Goal: Task Accomplishment & Management: Manage account settings

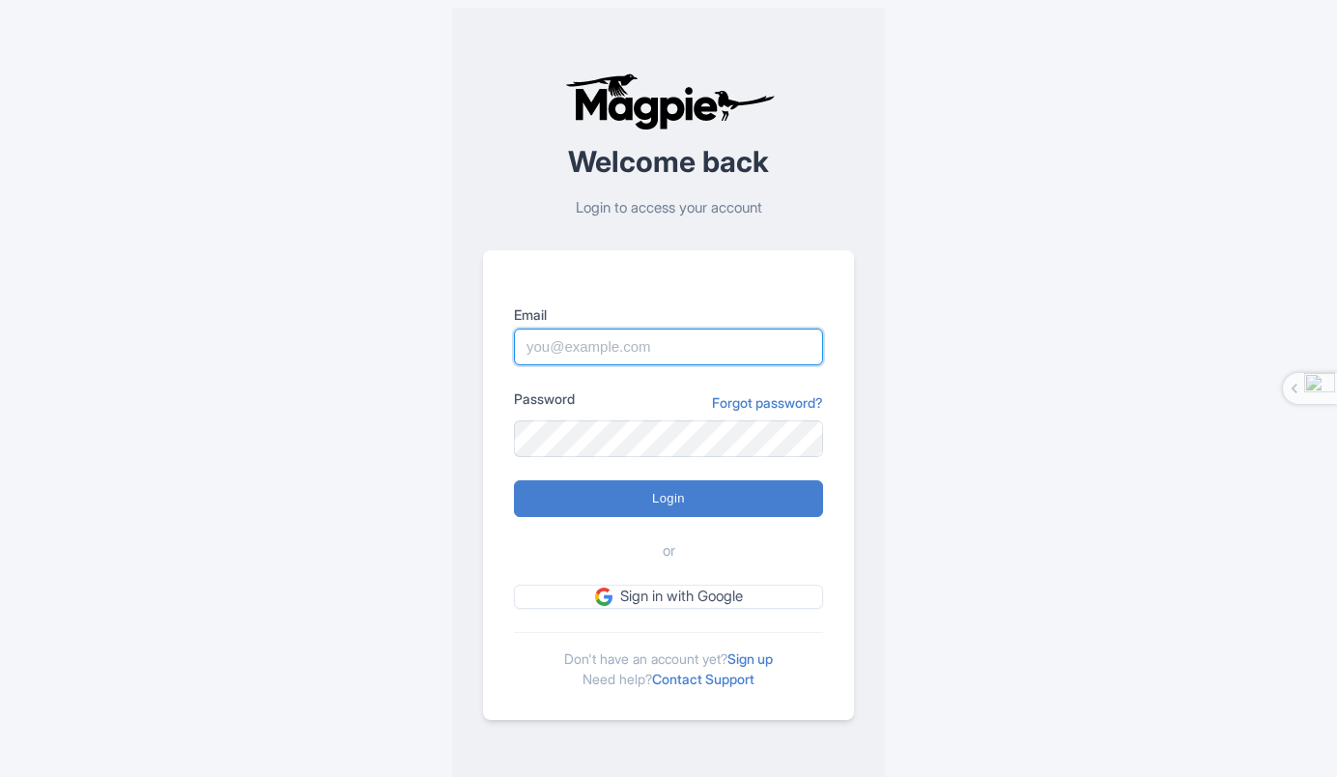
type input "[PERSON_NAME][EMAIL_ADDRESS][DOMAIN_NAME]"
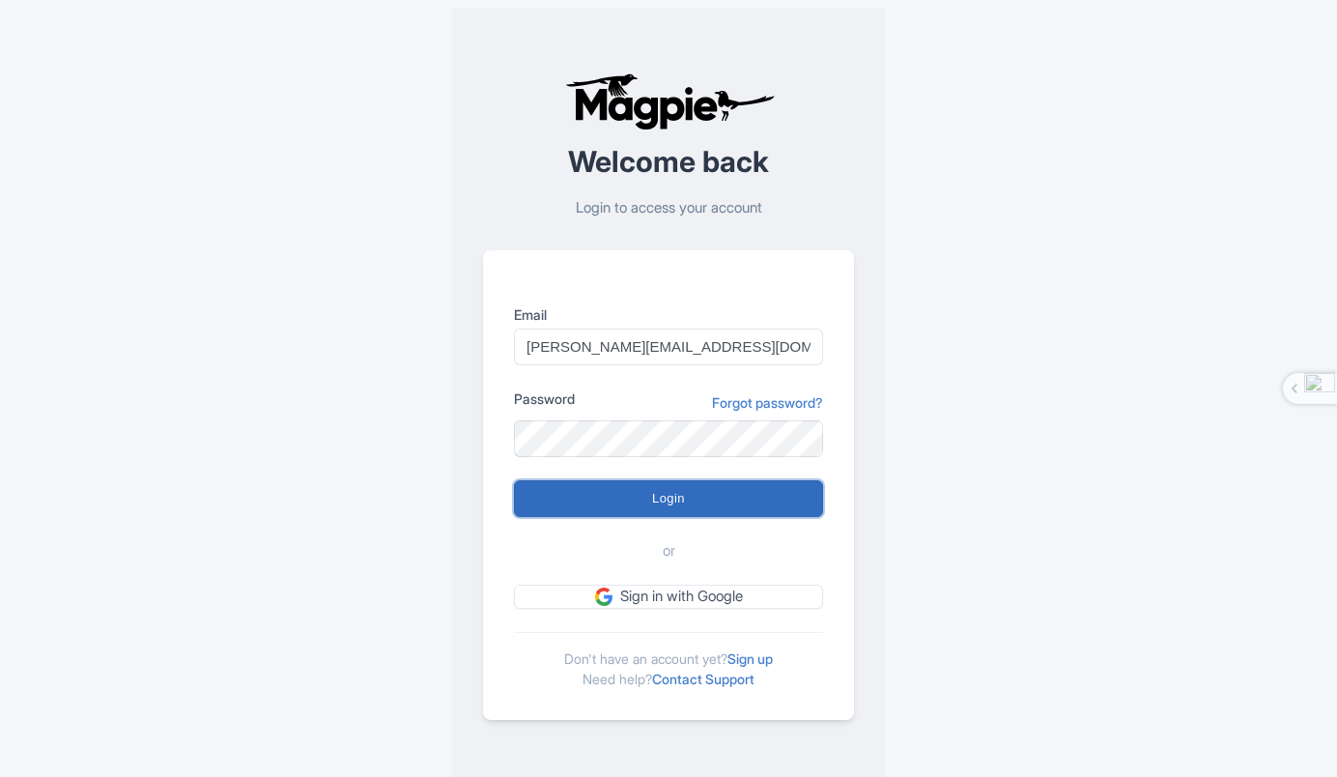
drag, startPoint x: 0, startPoint y: 0, endPoint x: 716, endPoint y: 489, distance: 867.0
click at [716, 489] on input "Login" at bounding box center [668, 498] width 309 height 37
type input "Logging in..."
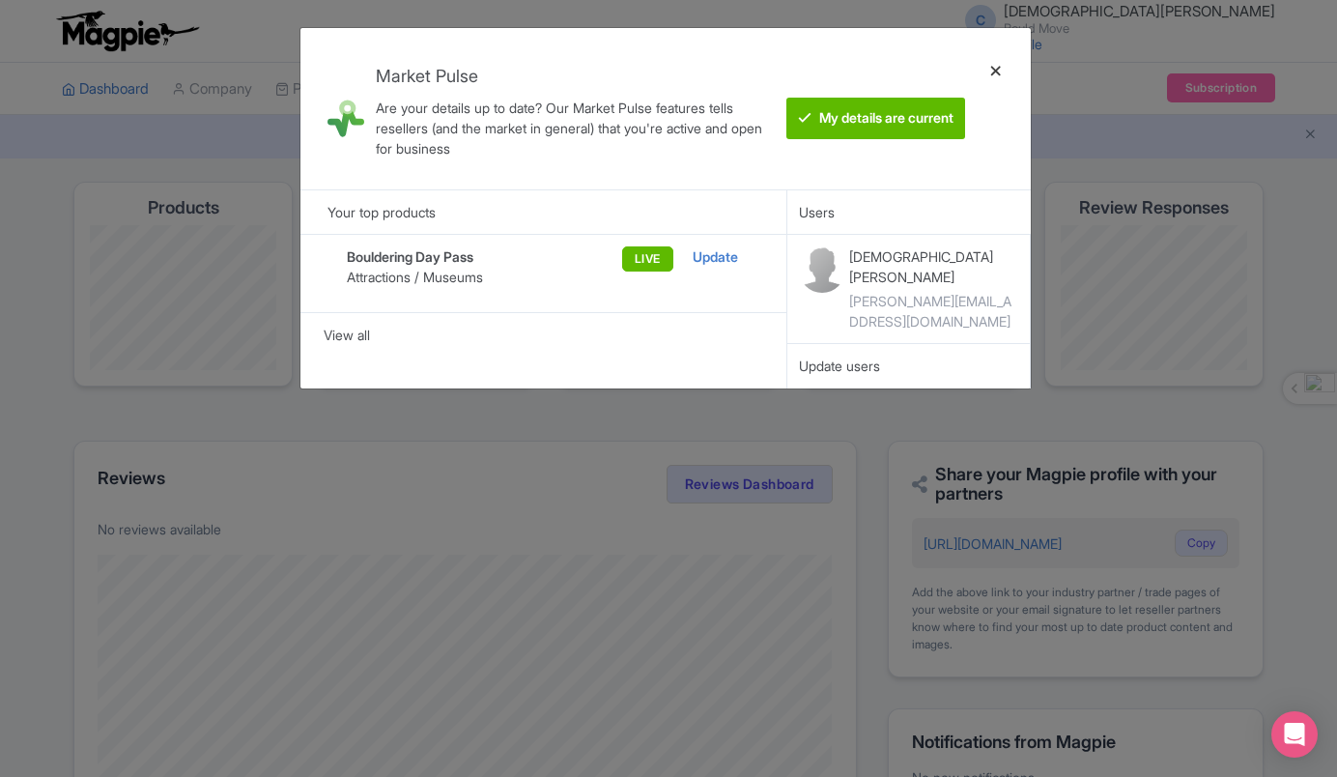
click at [1002, 71] on div at bounding box center [996, 108] width 46 height 130
click at [867, 122] on btn "My details are current" at bounding box center [876, 119] width 179 height 42
click at [851, 126] on btn "My details are current" at bounding box center [876, 119] width 179 height 42
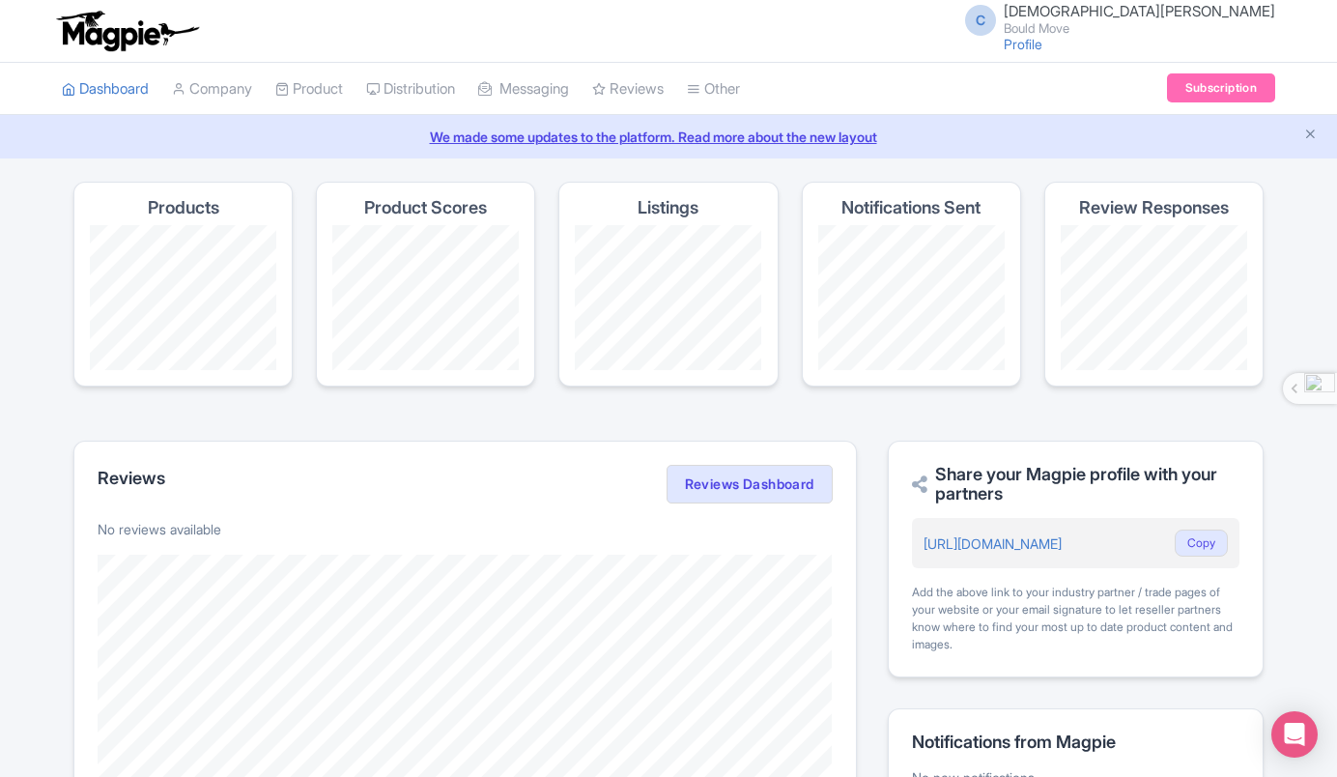
click at [463, 145] on link "We made some updates to the platform. Read more about the new layout" at bounding box center [669, 137] width 1314 height 20
click at [199, 89] on link "Company" at bounding box center [212, 89] width 80 height 53
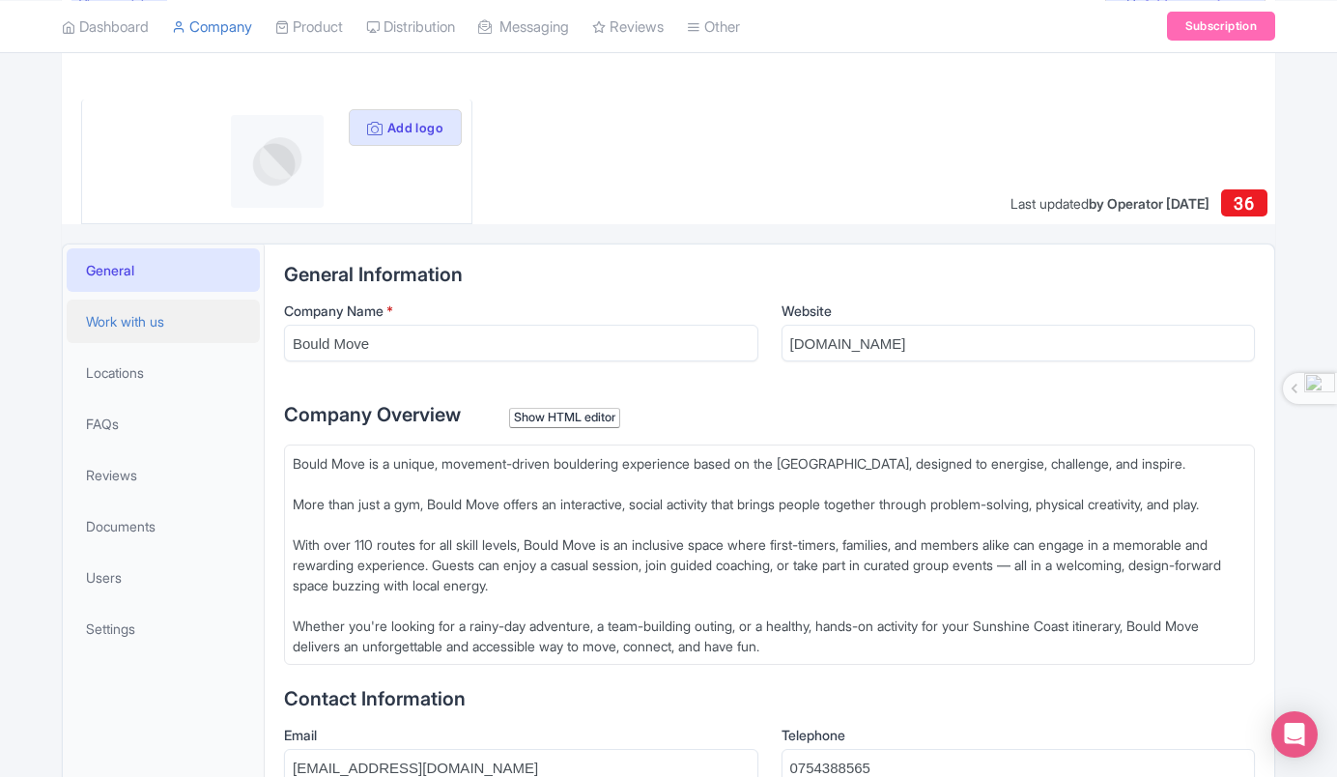
scroll to position [213, 0]
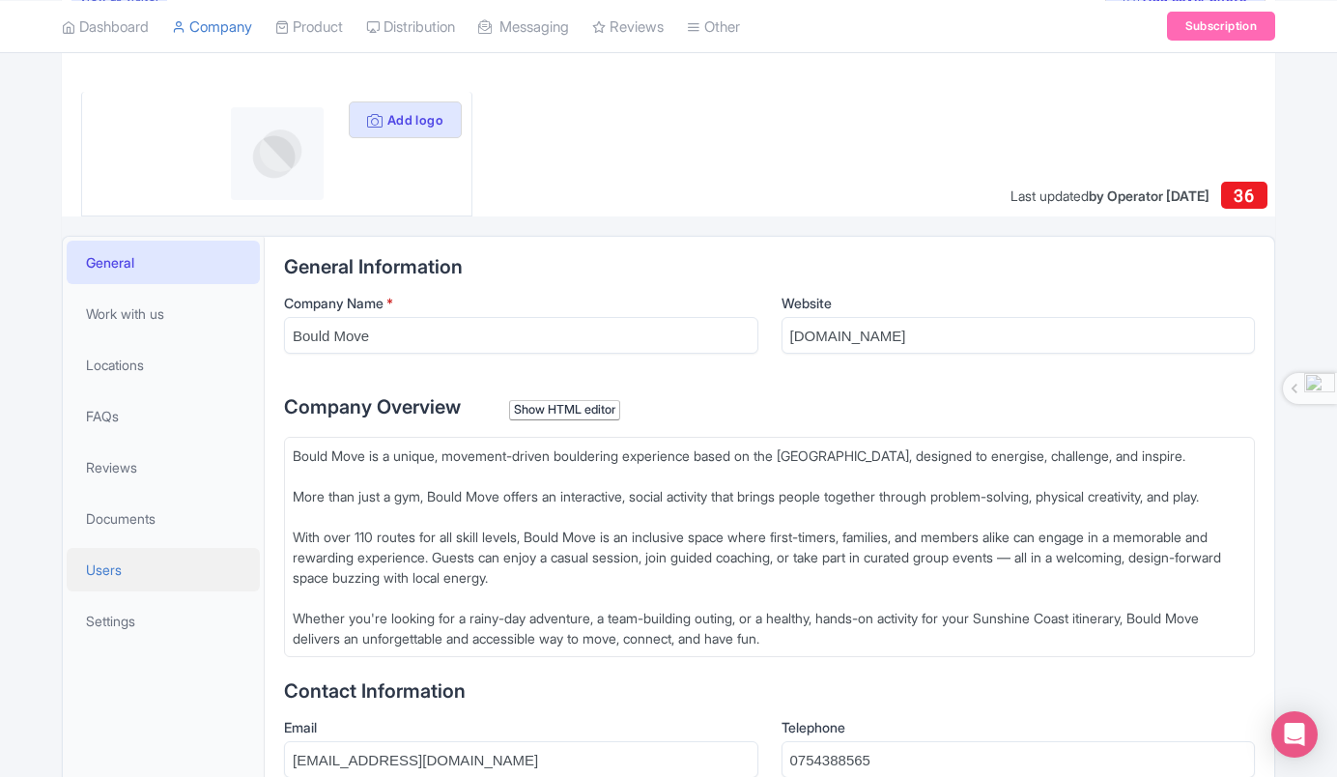
click at [137, 565] on link "Users" at bounding box center [163, 569] width 193 height 43
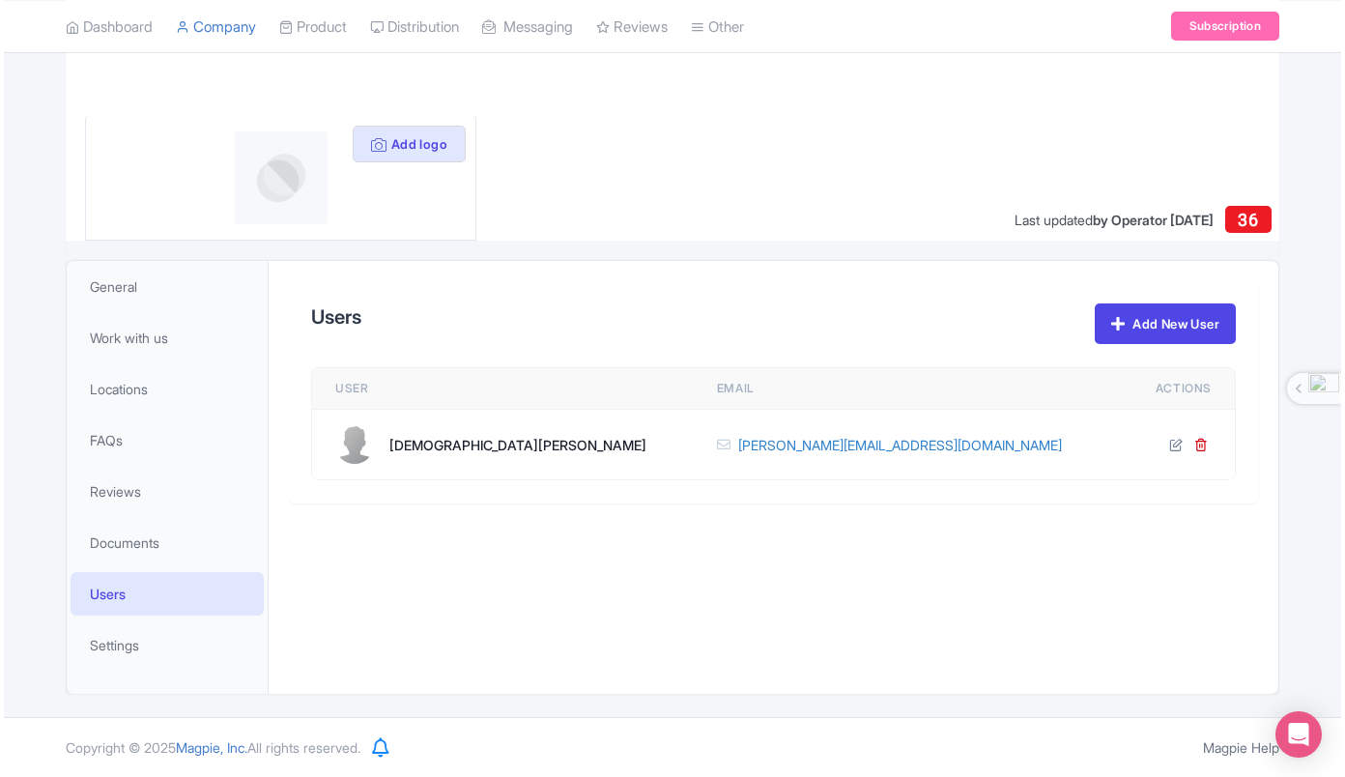
scroll to position [188, 0]
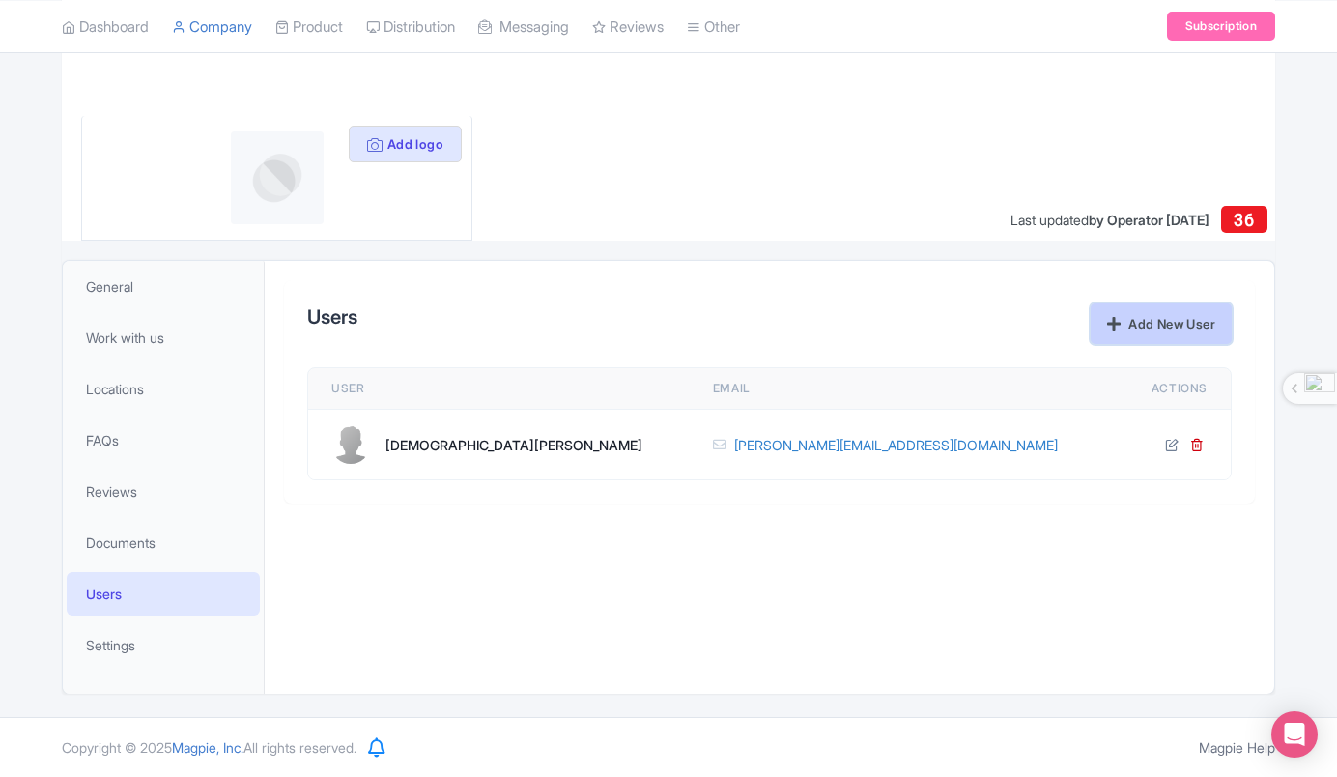
click at [1127, 325] on link "Add New User" at bounding box center [1161, 323] width 141 height 41
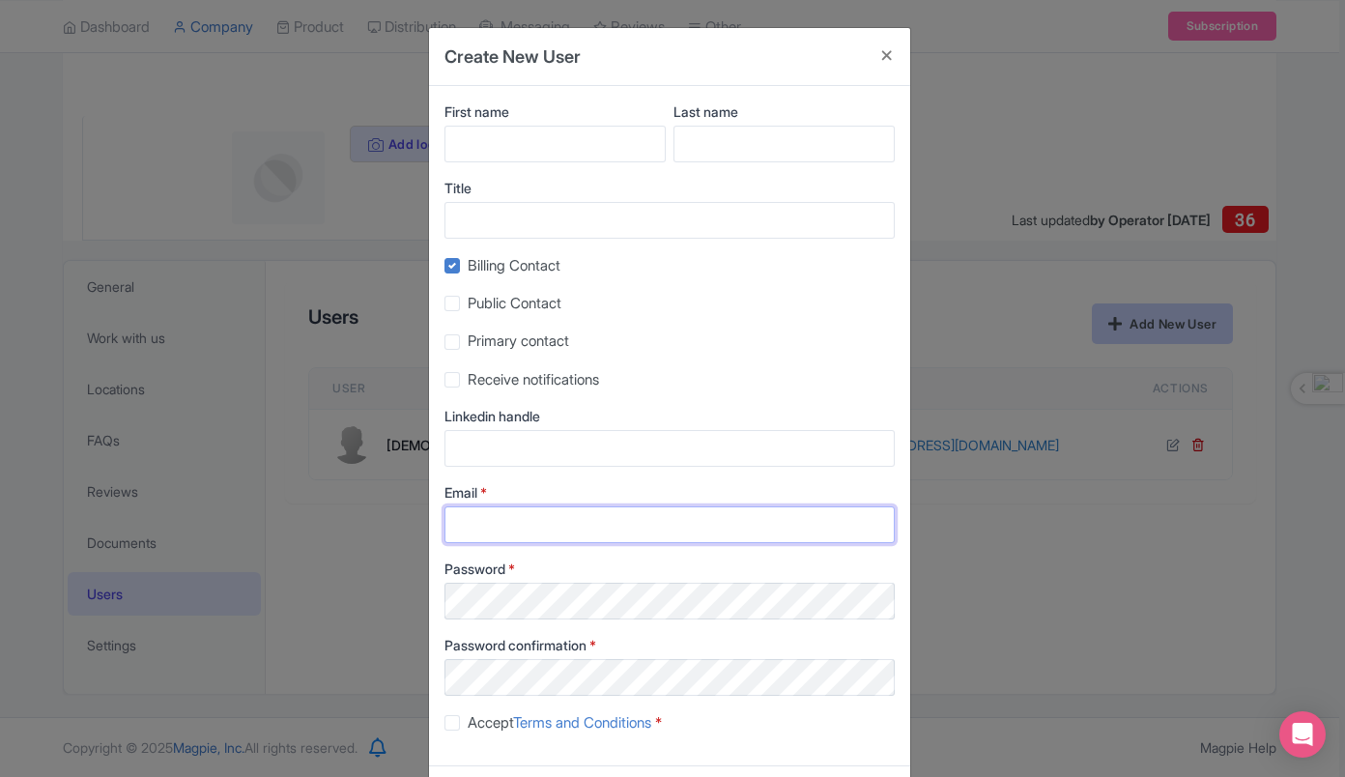
type input "[PERSON_NAME][EMAIL_ADDRESS][DOMAIN_NAME]"
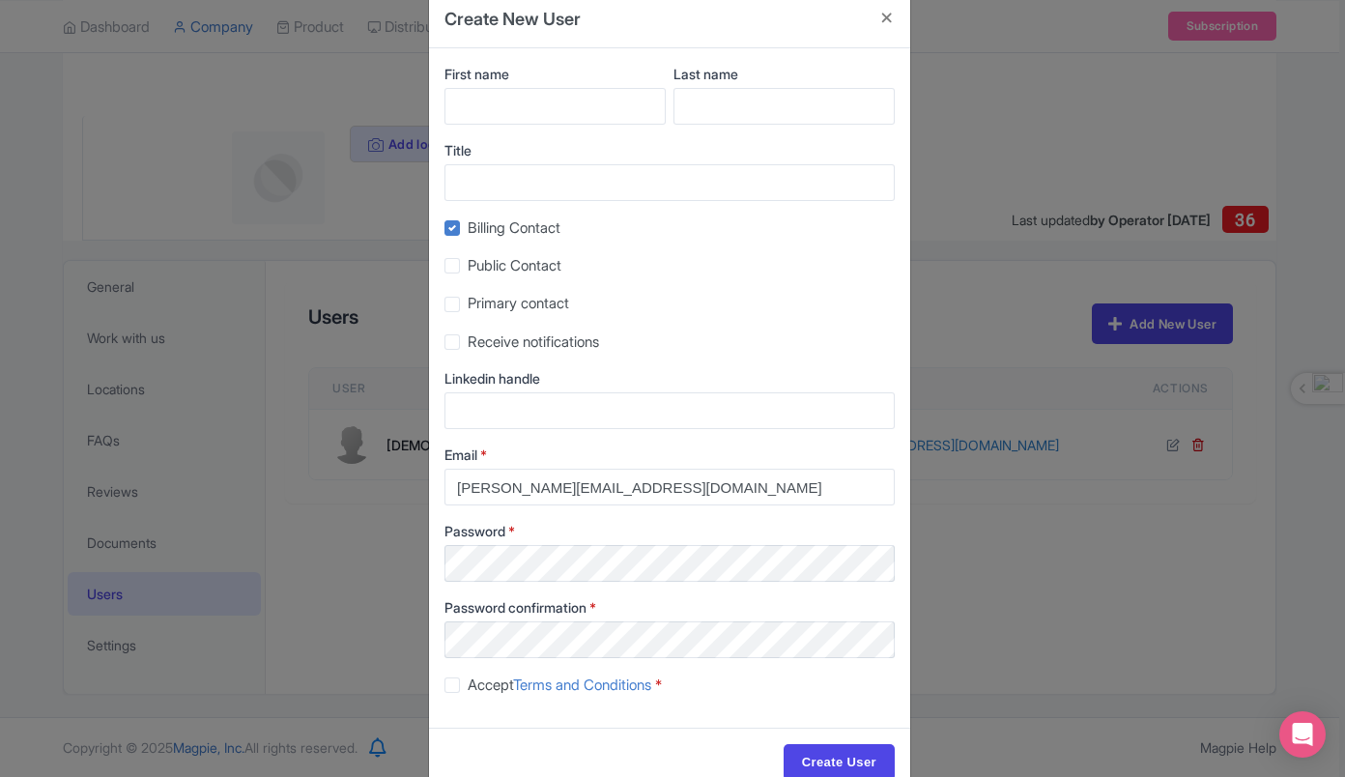
scroll to position [0, 0]
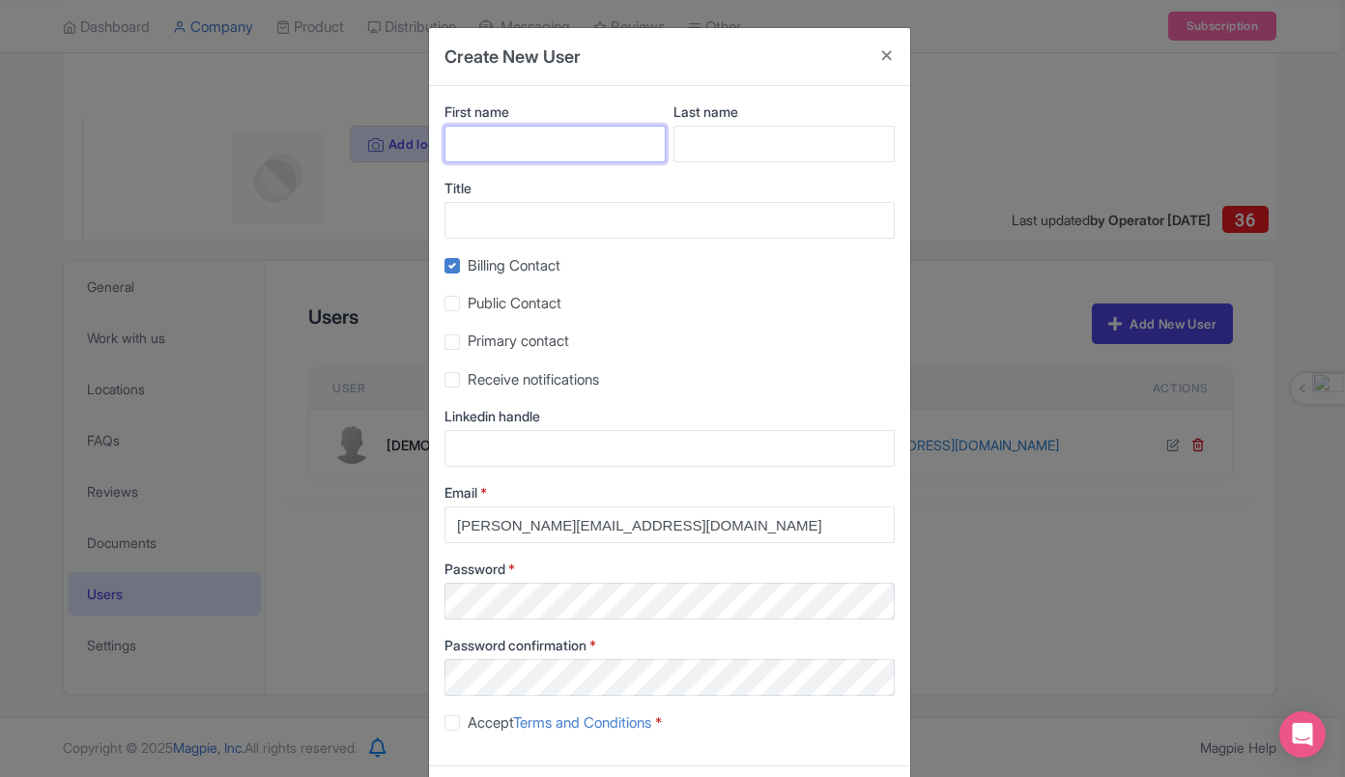
click at [525, 143] on input "First name" at bounding box center [554, 144] width 221 height 37
type input "Ian"
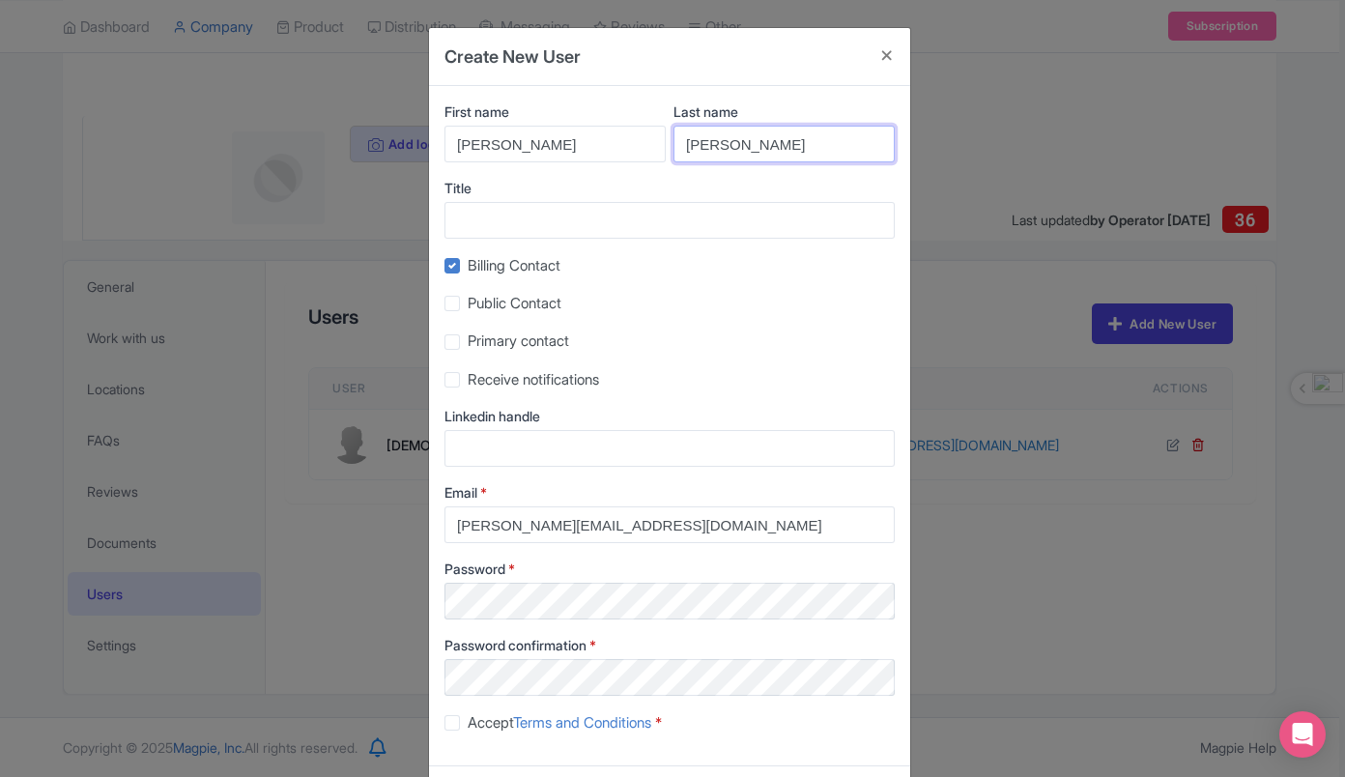
type input "Napoles"
click at [468, 272] on label "Billing Contact" at bounding box center [514, 266] width 93 height 22
click at [468, 267] on input "Billing Contact" at bounding box center [474, 260] width 13 height 13
checkbox input "false"
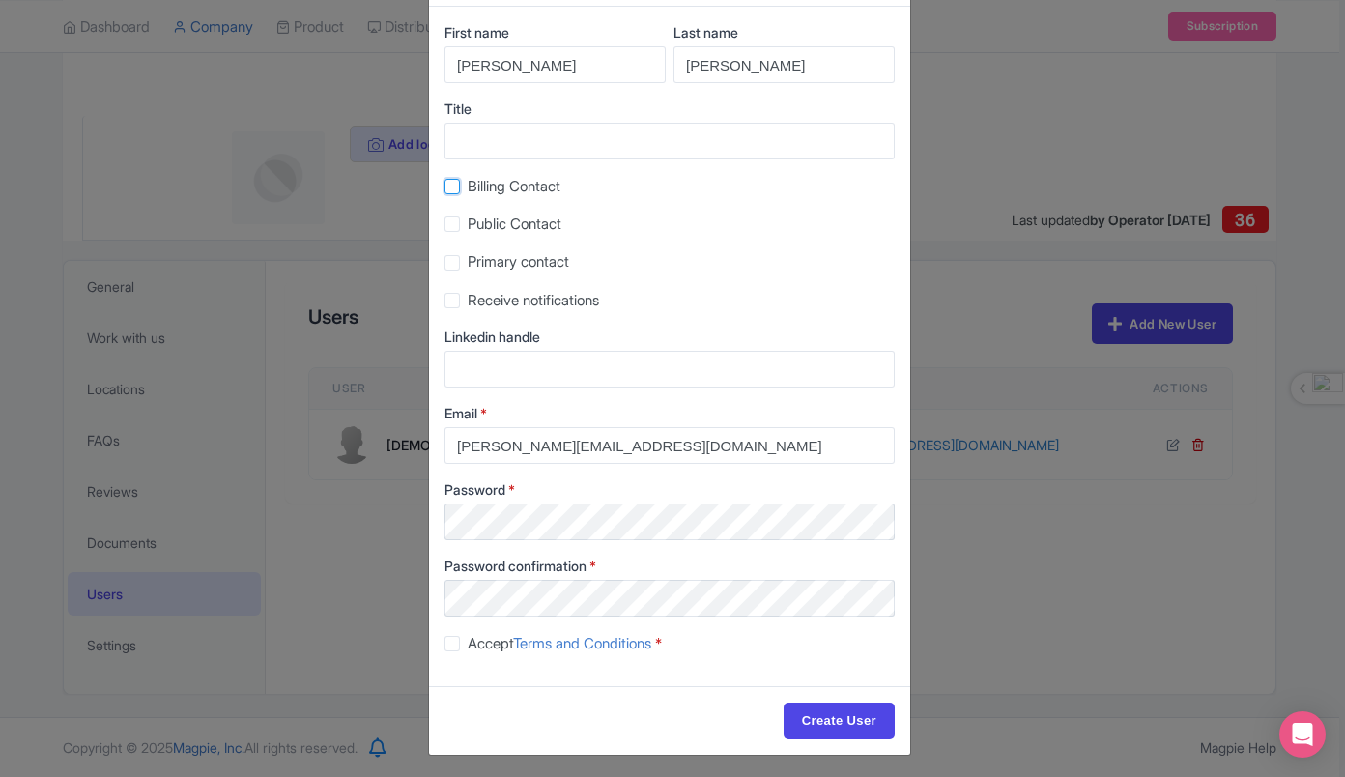
scroll to position [81, 0]
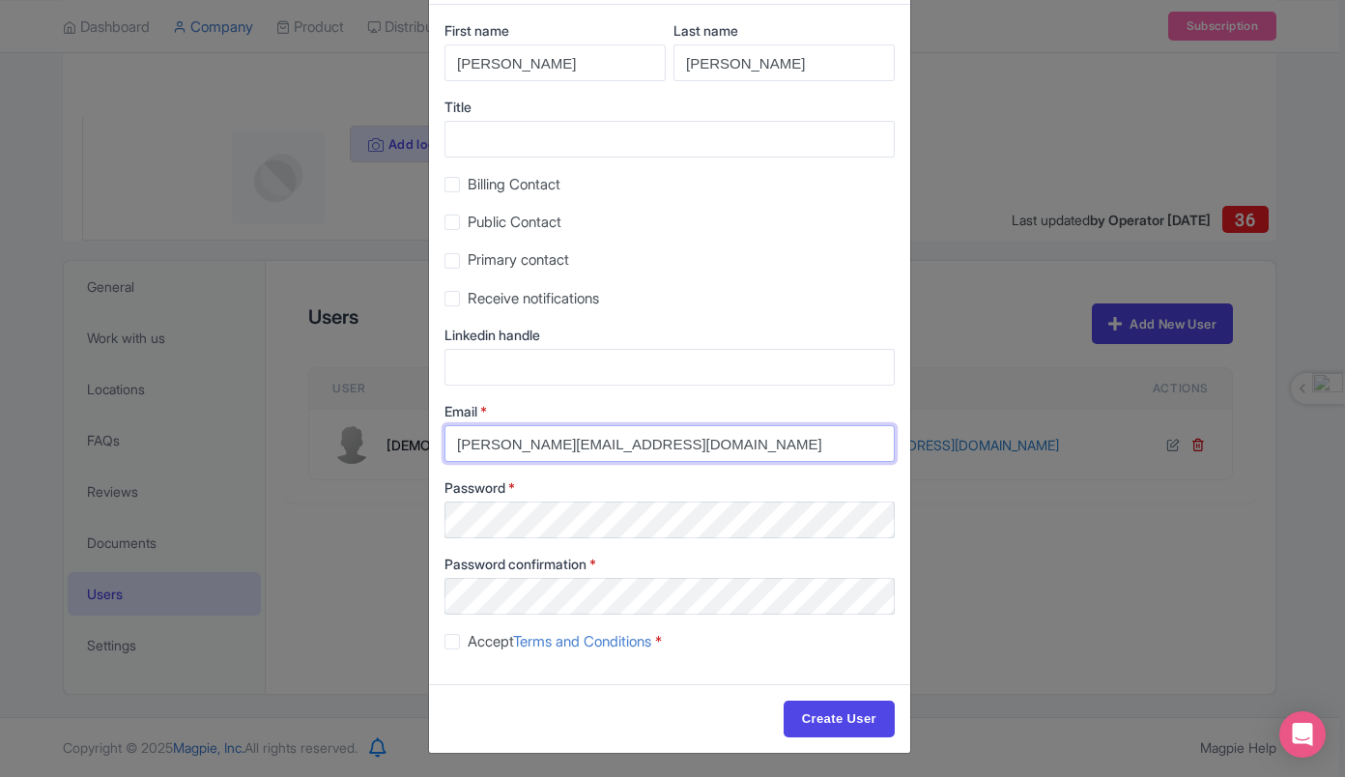
click at [544, 445] on input "[PERSON_NAME][EMAIL_ADDRESS][DOMAIN_NAME]" at bounding box center [669, 443] width 450 height 37
click at [481, 449] on input "[PERSON_NAME][EMAIL_ADDRESS][DOMAIN_NAME]" at bounding box center [669, 443] width 450 height 37
type input "admin@bouldmove.com.au"
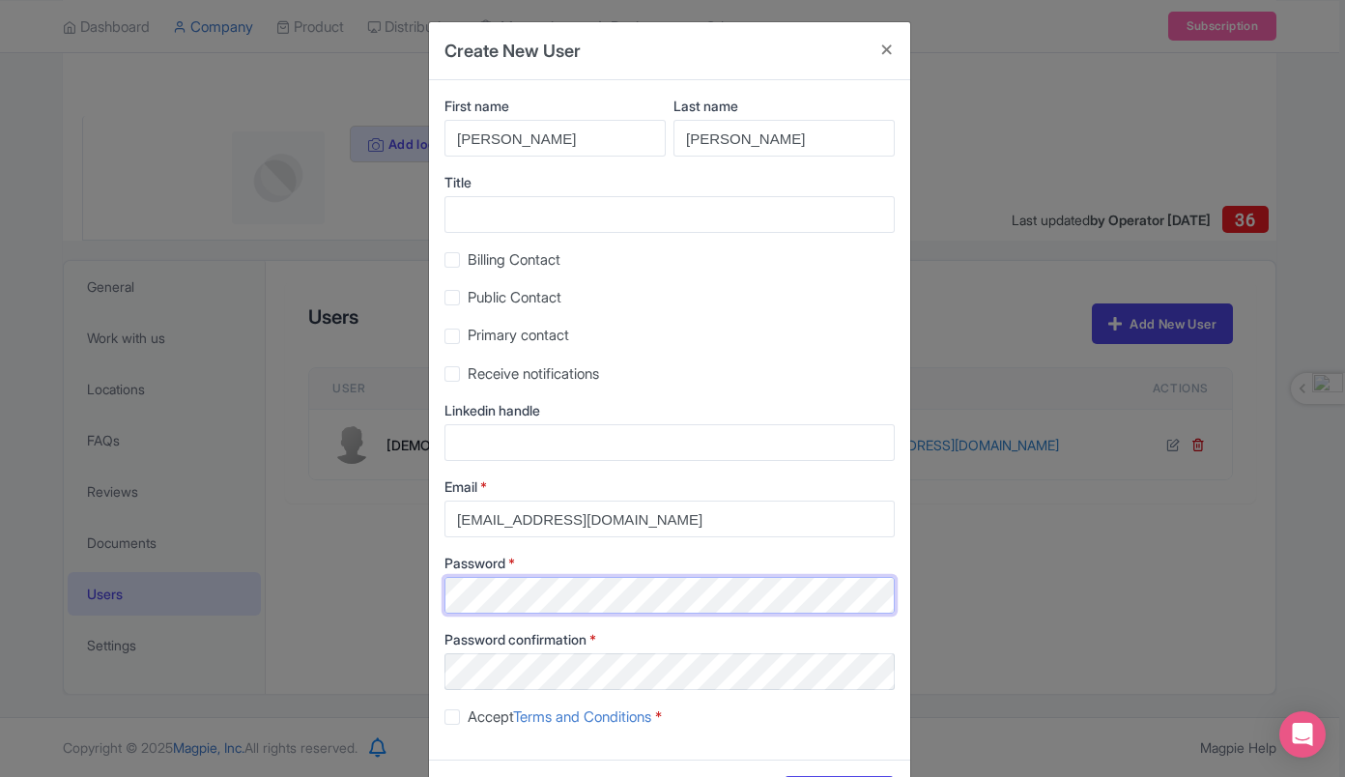
scroll to position [86, 0]
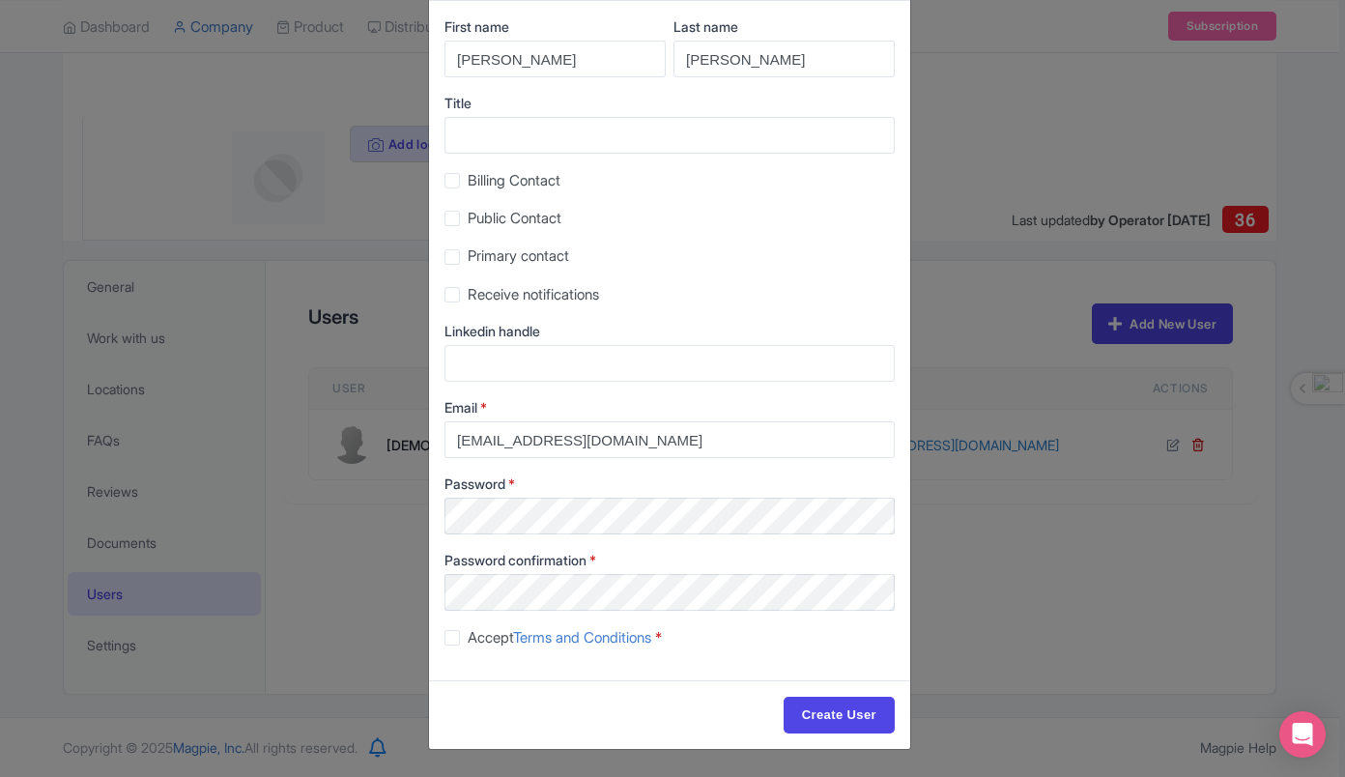
click at [831, 643] on div "Accept Terms and Conditions *" at bounding box center [669, 637] width 450 height 22
click at [468, 635] on label "Accept Terms and Conditions *" at bounding box center [565, 638] width 194 height 22
click at [468, 635] on input "Accept Terms and Conditions *" at bounding box center [474, 632] width 13 height 13
checkbox input "true"
click at [829, 717] on input "Create User" at bounding box center [839, 715] width 111 height 37
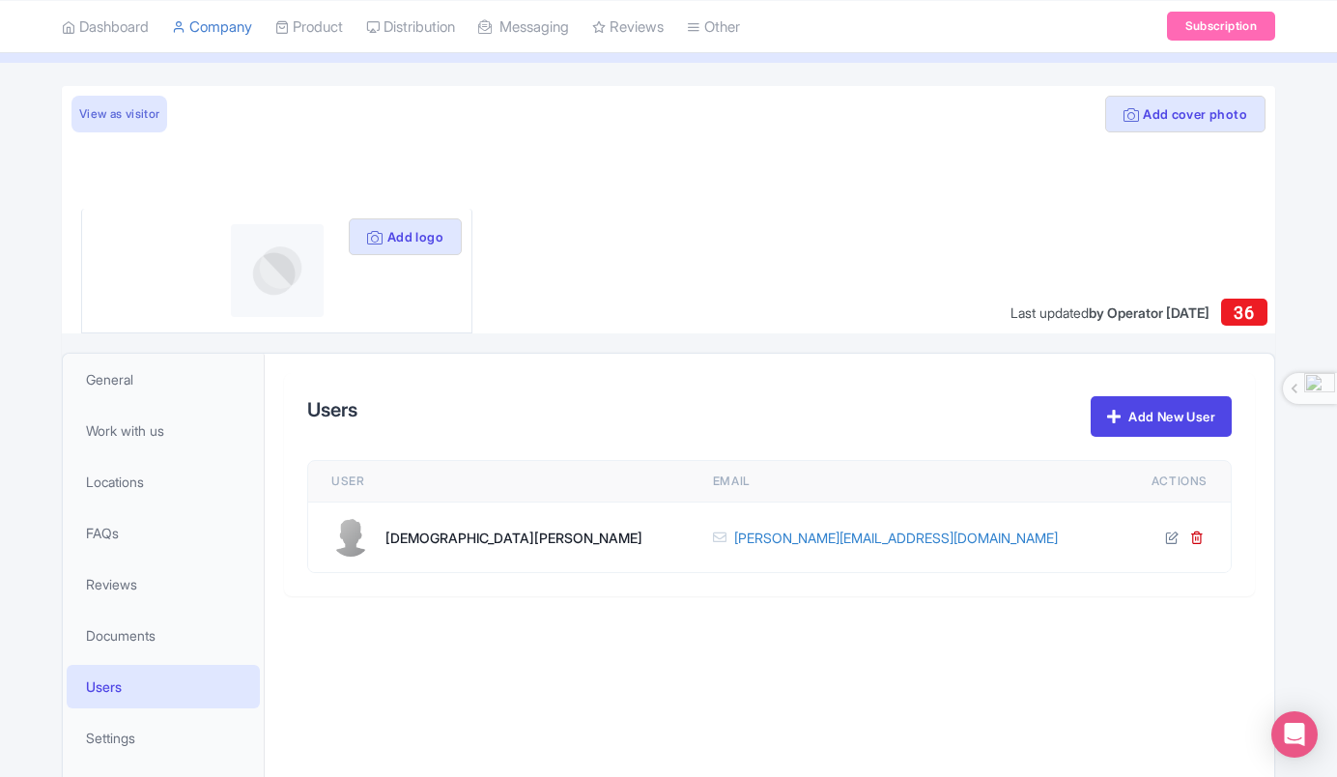
scroll to position [93, 0]
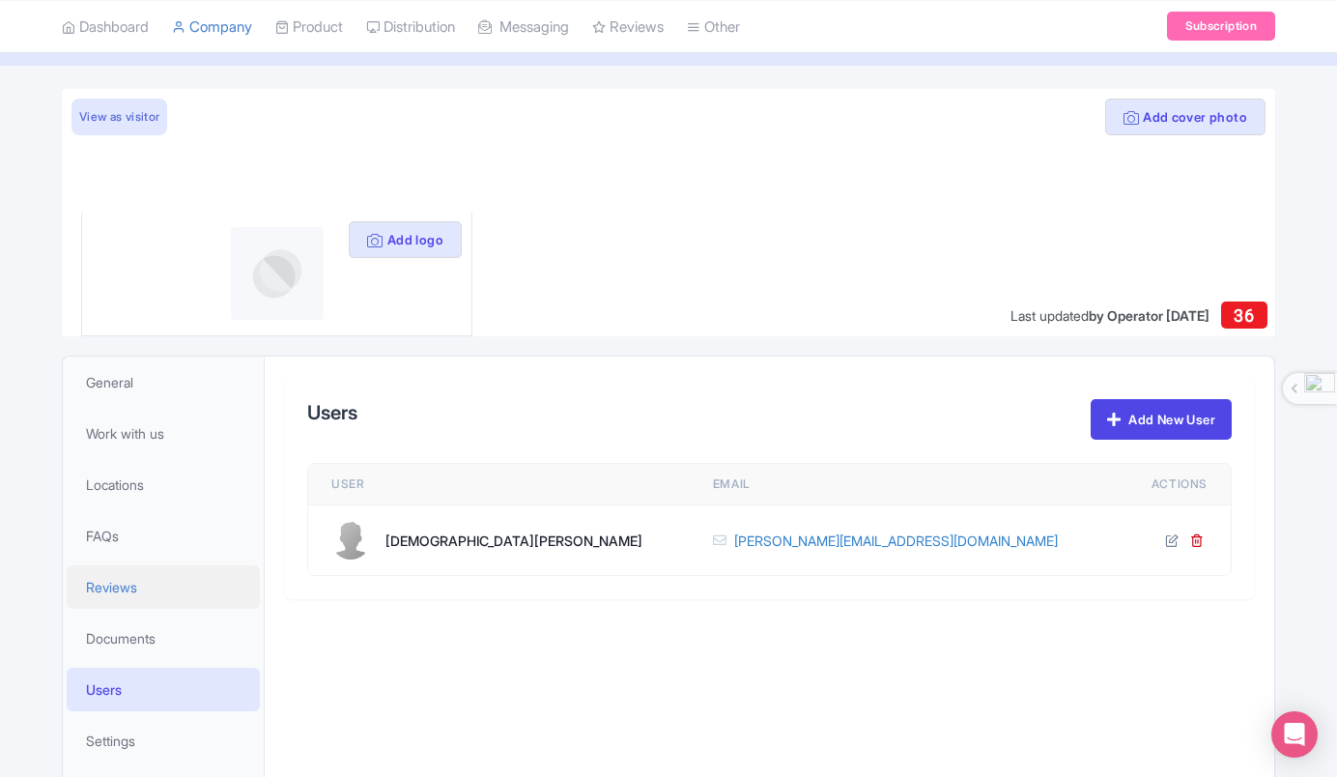
click at [140, 583] on link "Reviews" at bounding box center [163, 586] width 193 height 43
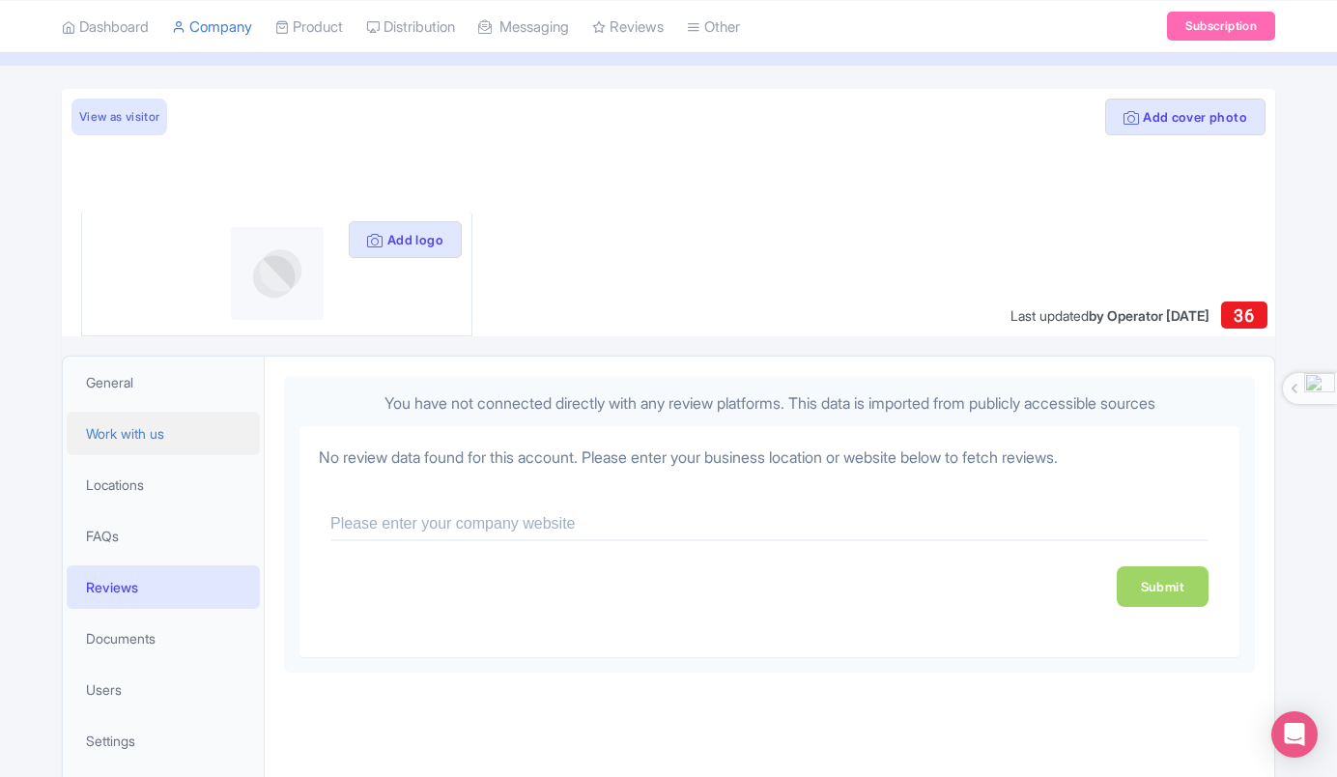
click at [135, 444] on link "Work with us" at bounding box center [163, 433] width 193 height 43
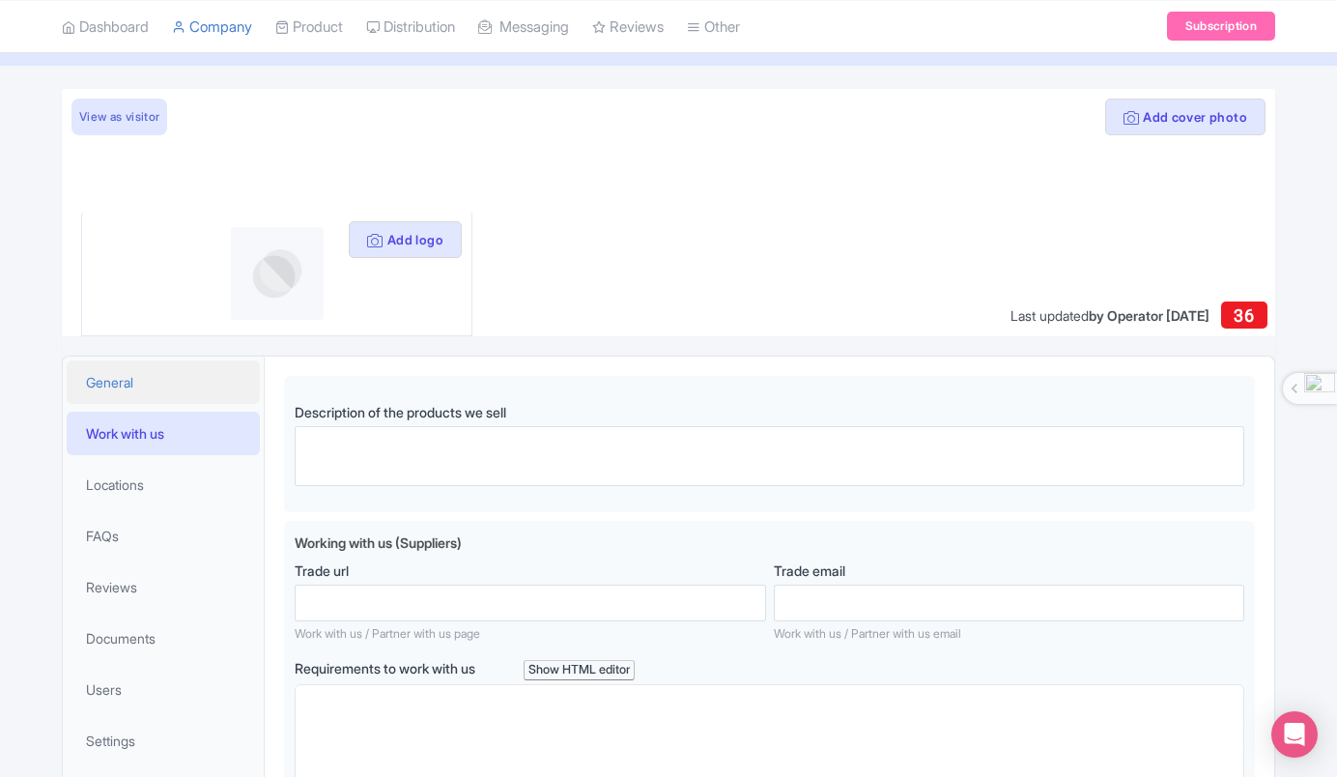
click at [145, 386] on link "General" at bounding box center [163, 381] width 193 height 43
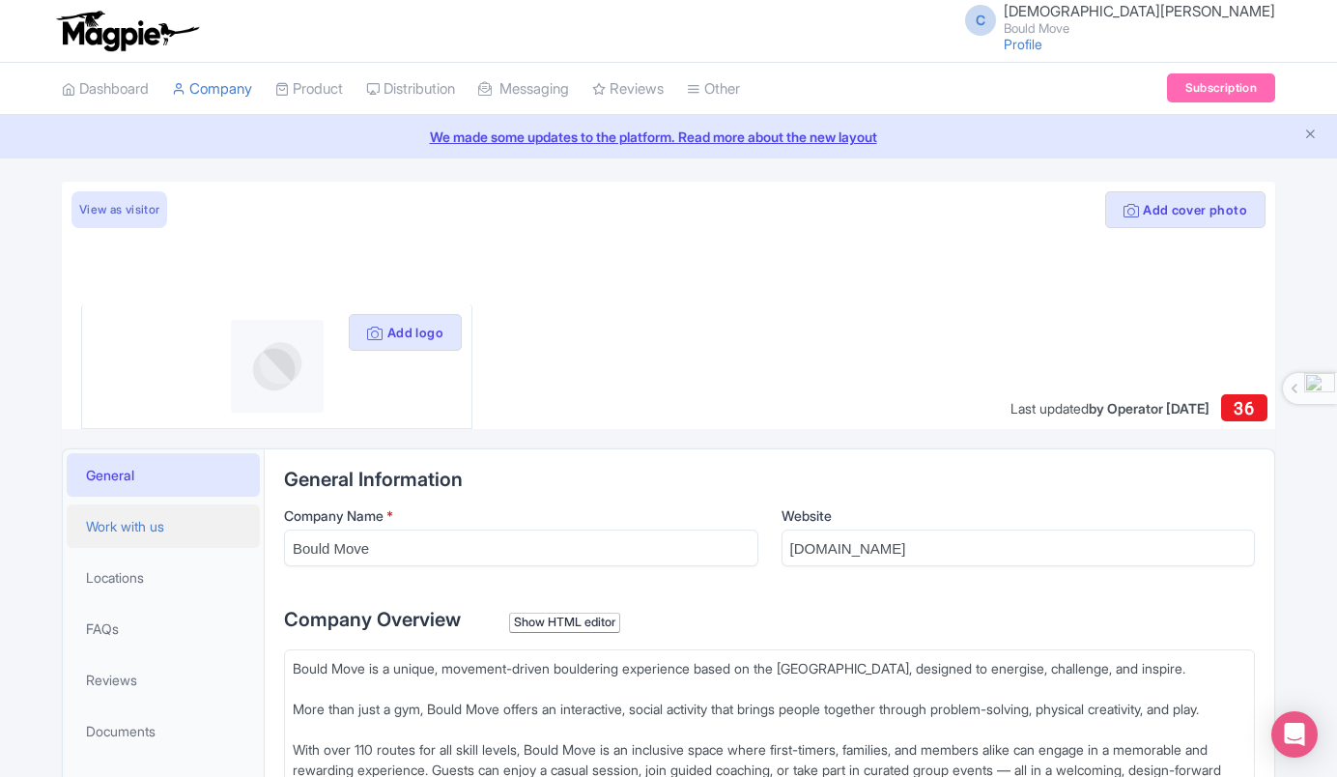
click at [163, 543] on link "Work with us" at bounding box center [163, 525] width 193 height 43
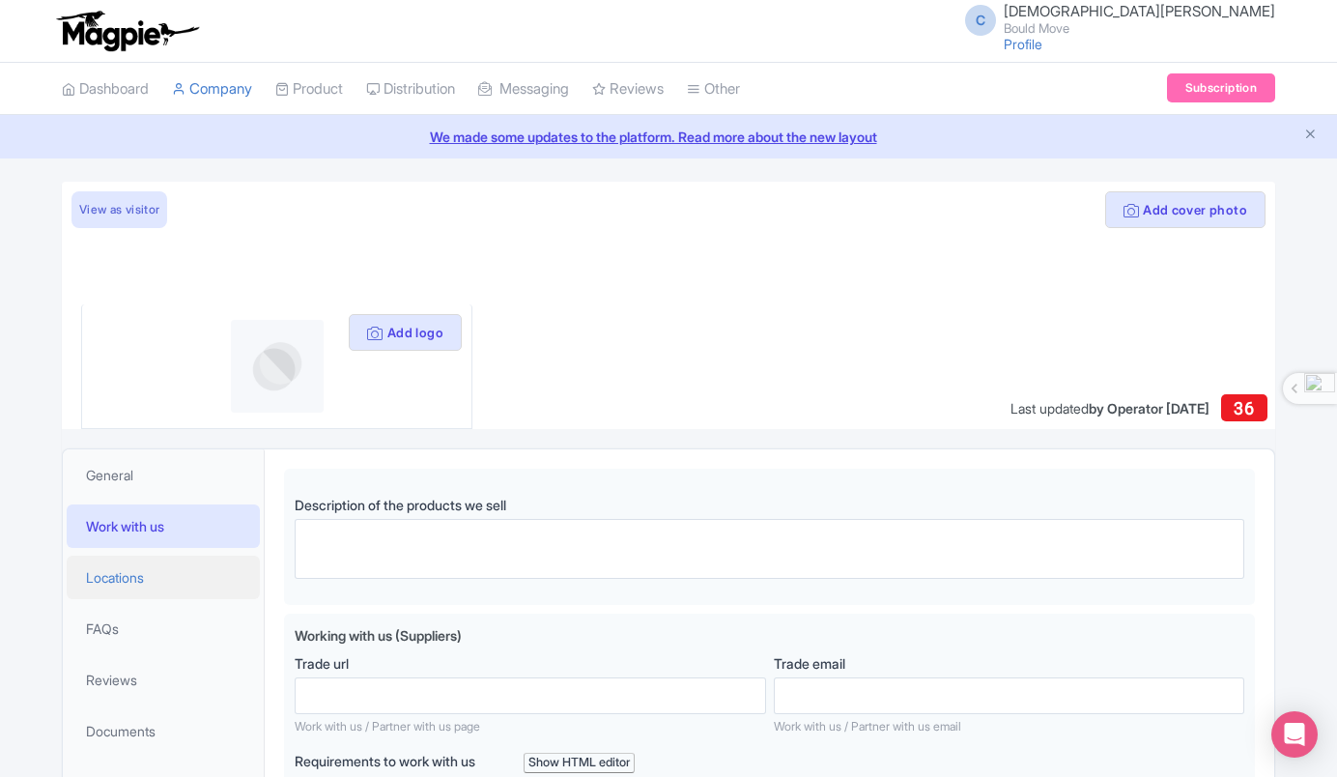
click at [156, 596] on link "Locations" at bounding box center [163, 577] width 193 height 43
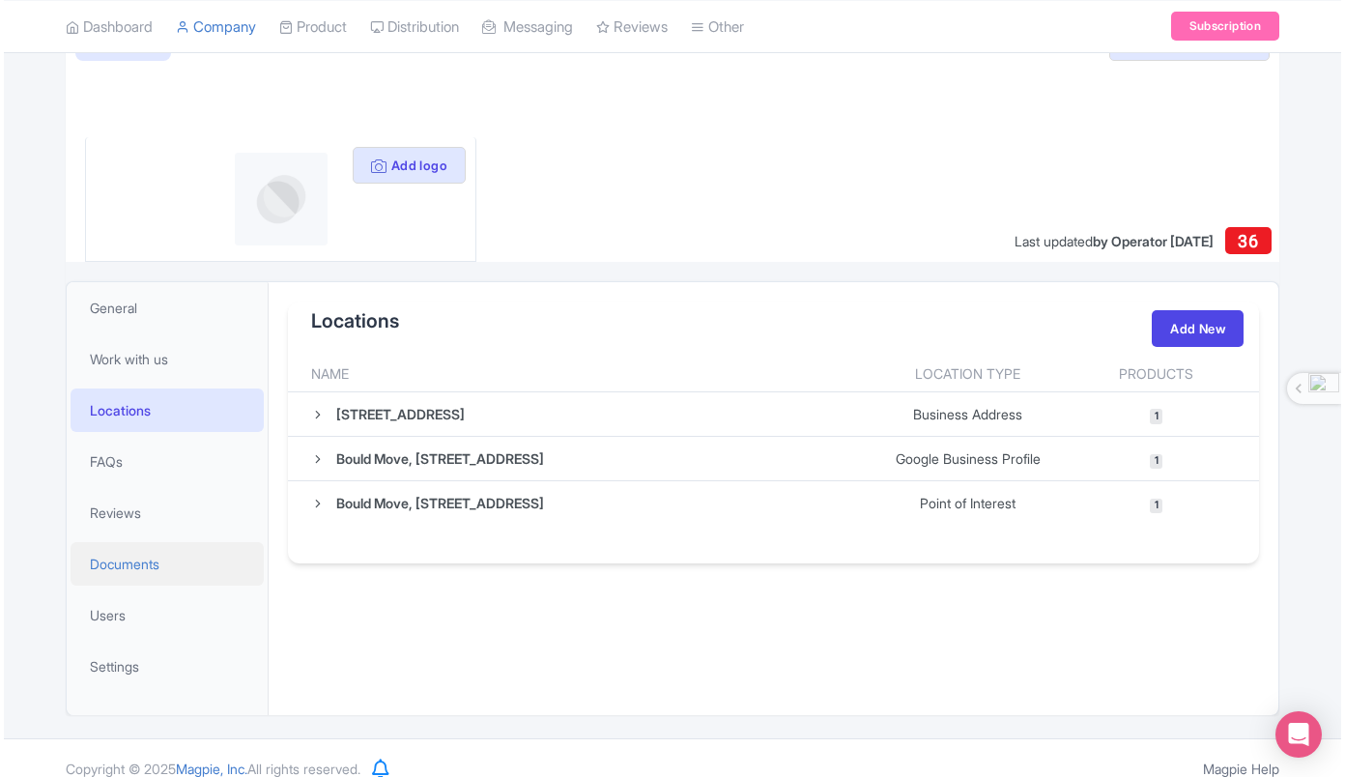
scroll to position [168, 0]
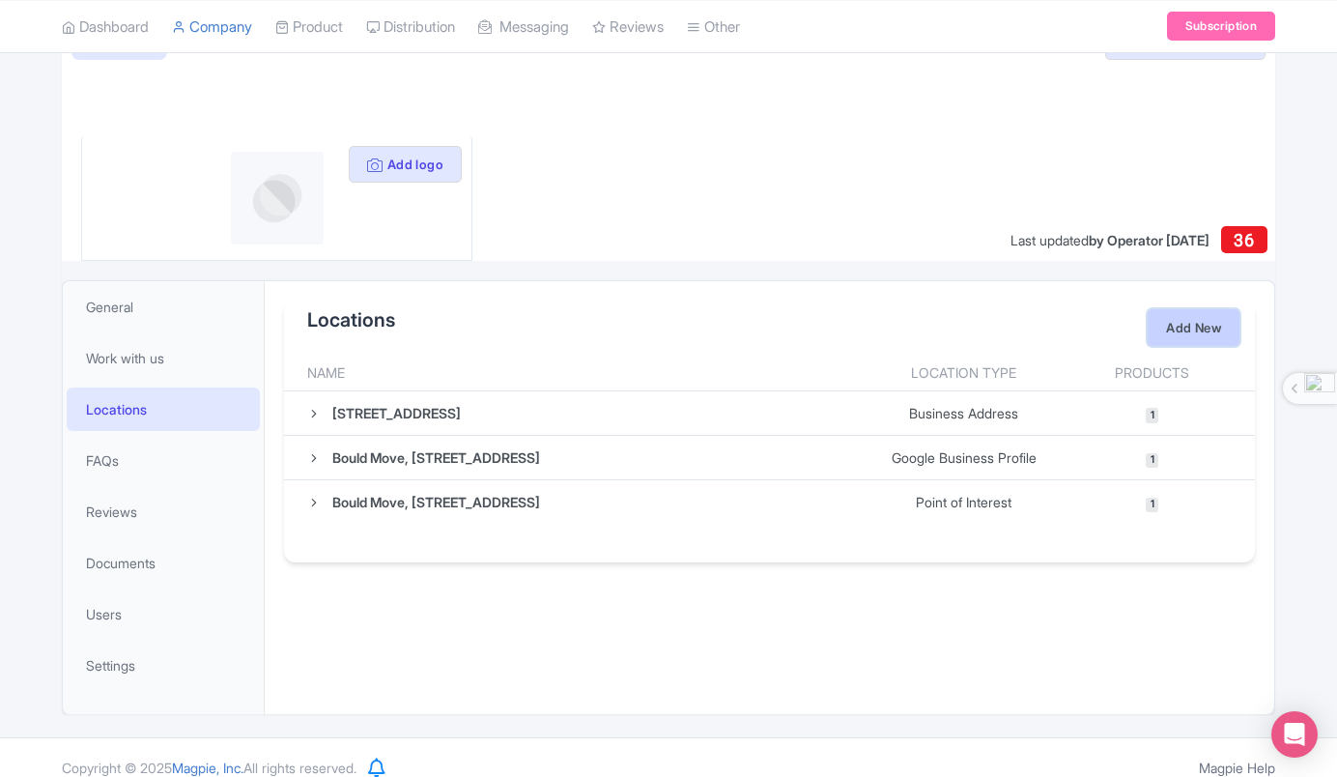
click at [1187, 325] on link "Add New" at bounding box center [1194, 327] width 92 height 37
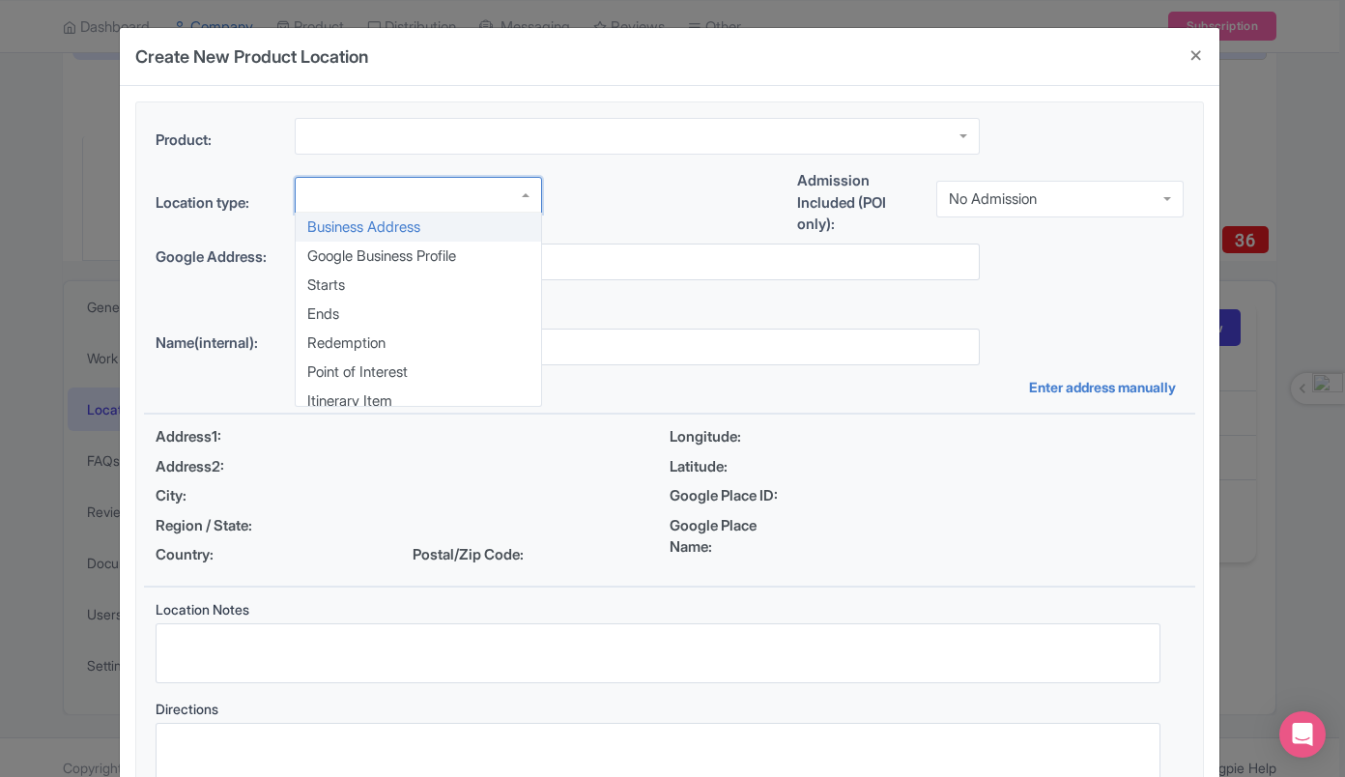
click at [501, 196] on div at bounding box center [418, 195] width 247 height 37
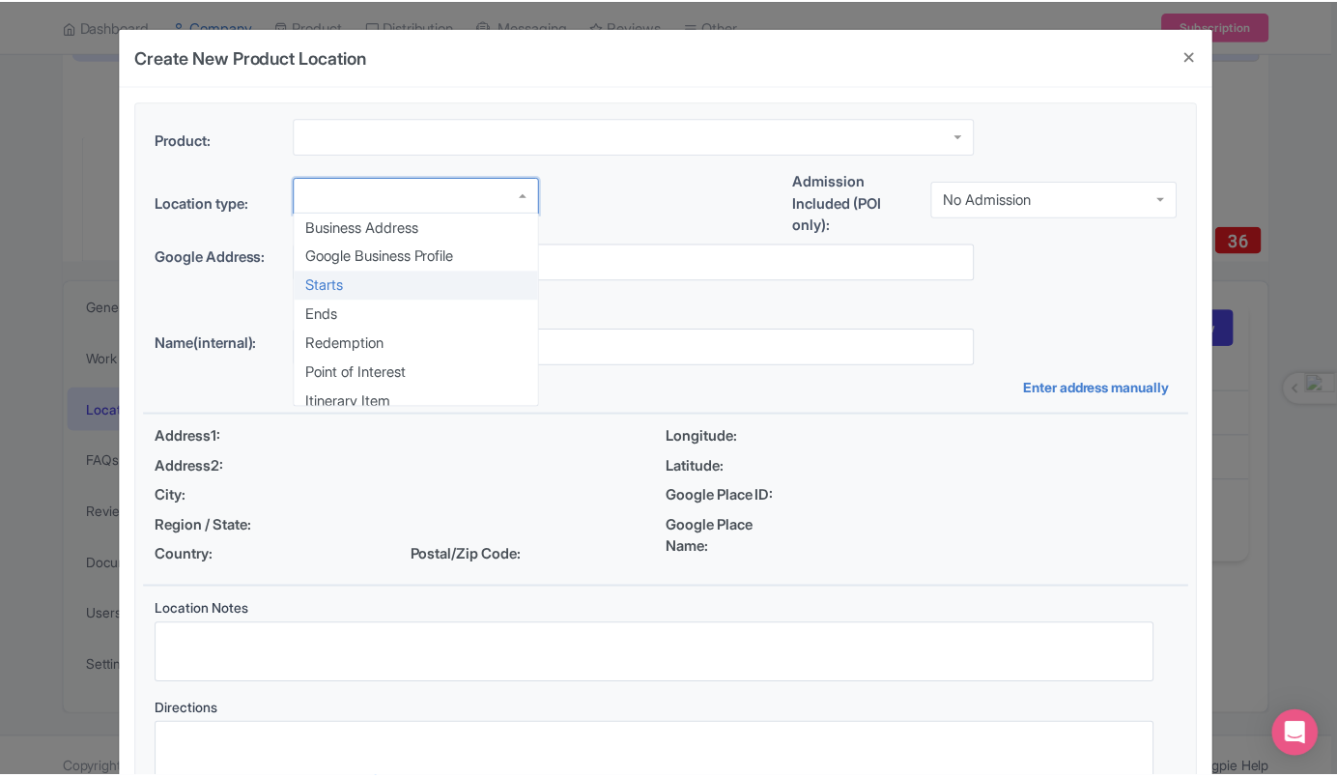
scroll to position [10, 0]
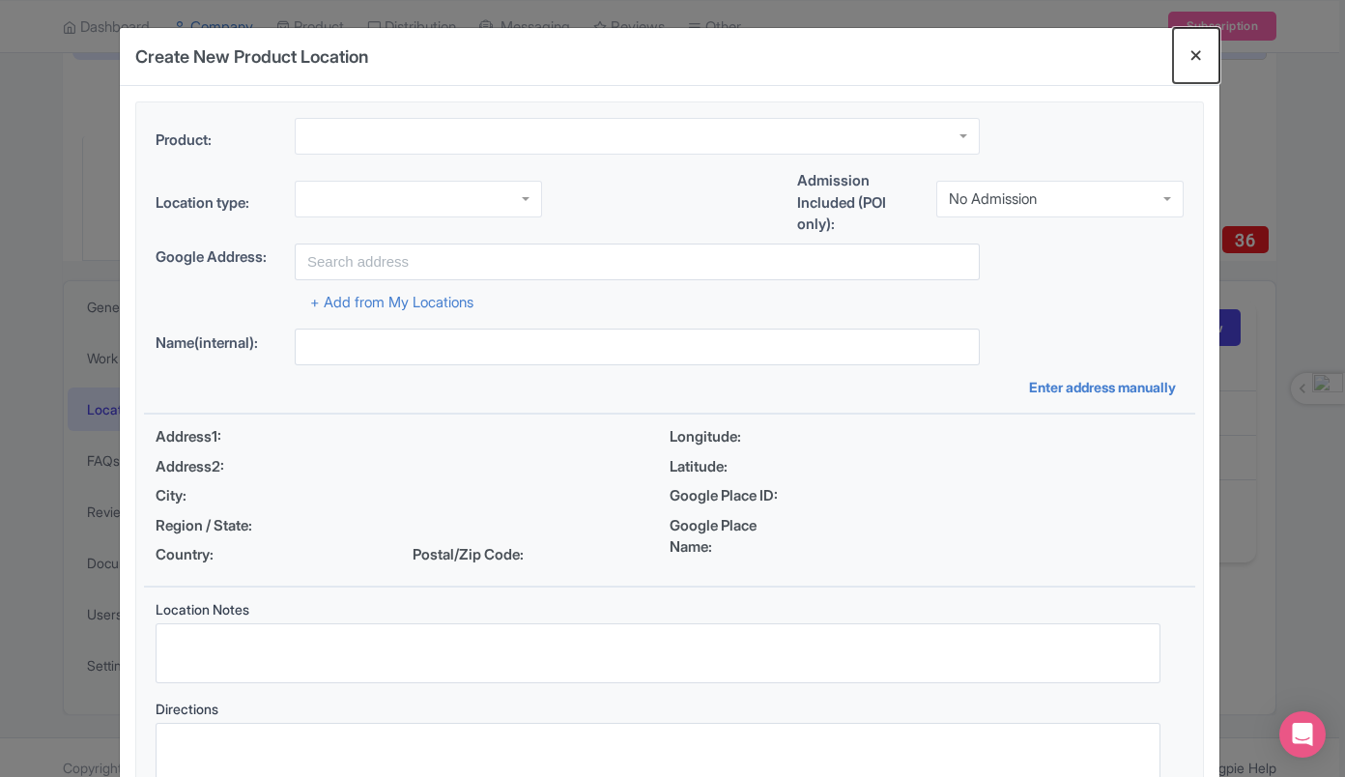
click at [1188, 57] on button "Close" at bounding box center [1196, 55] width 46 height 55
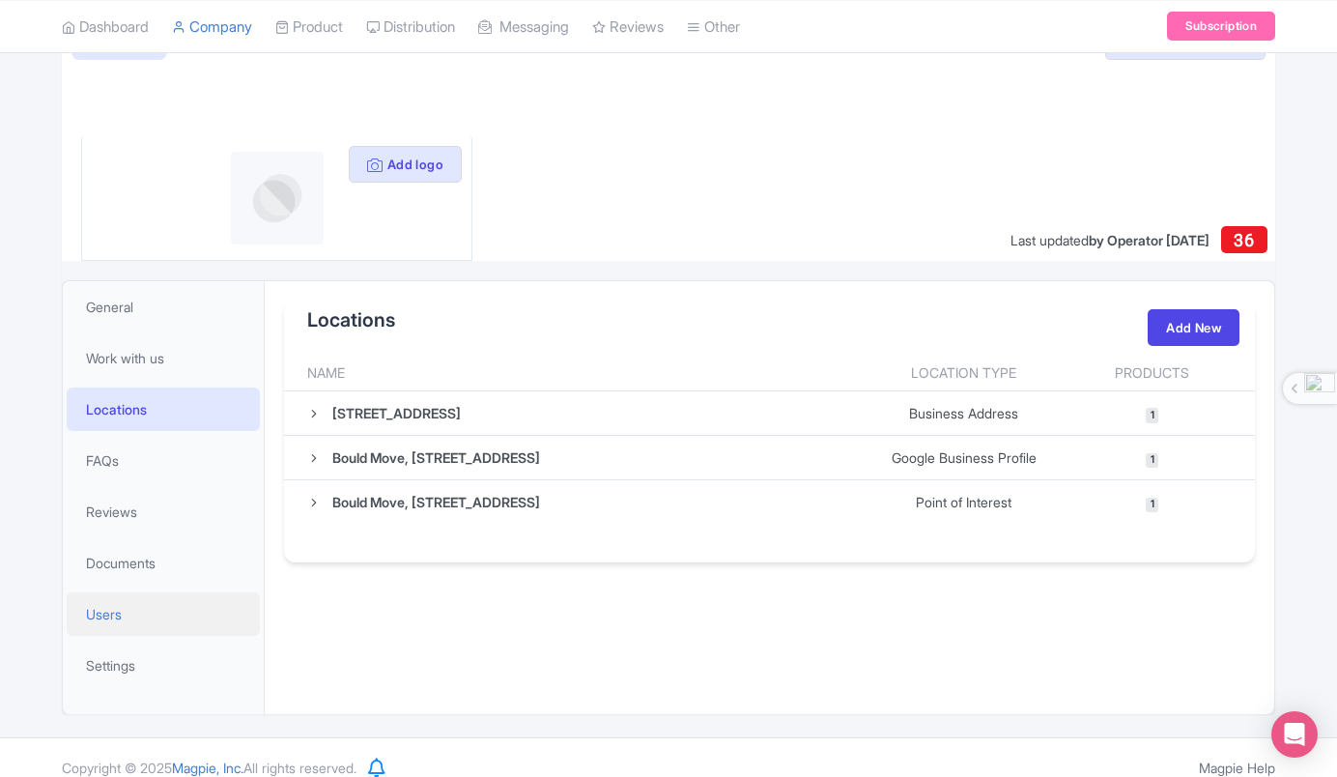
click at [147, 597] on link "Users" at bounding box center [163, 613] width 193 height 43
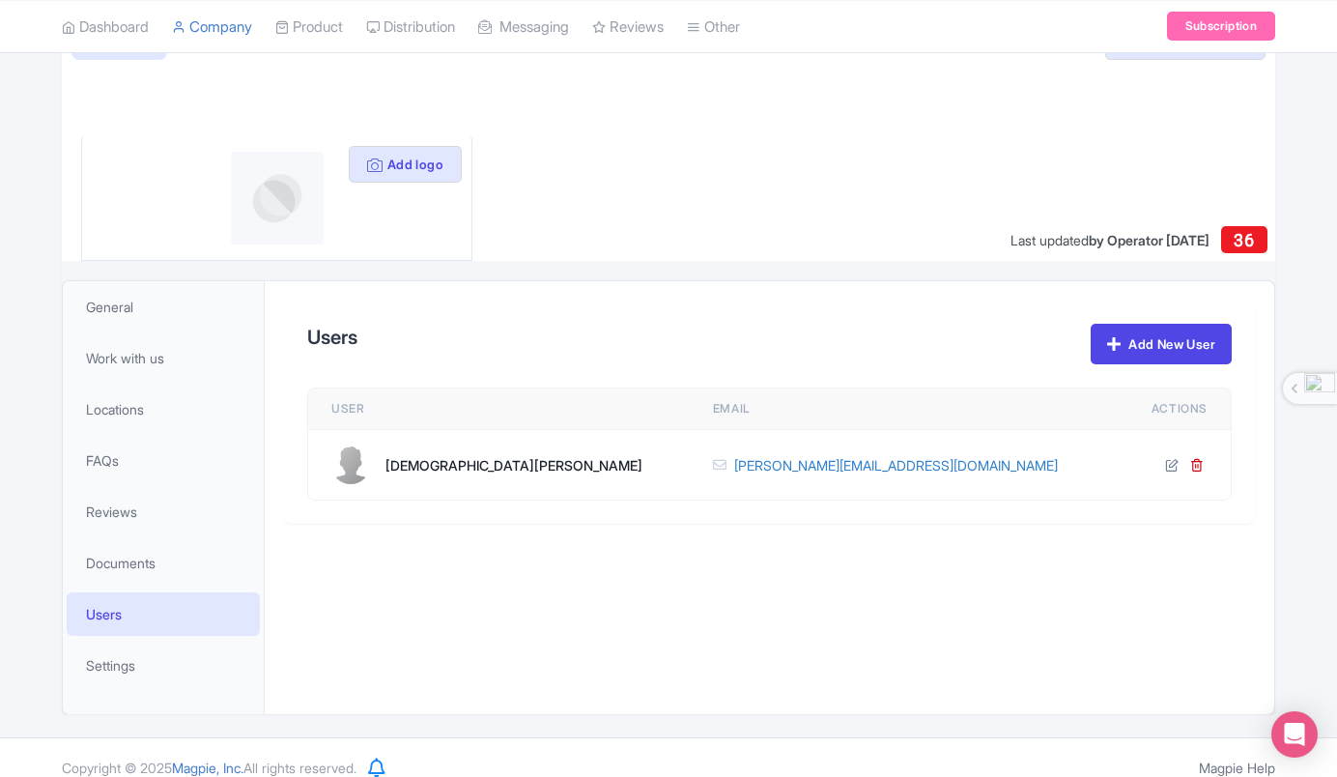
scroll to position [188, 0]
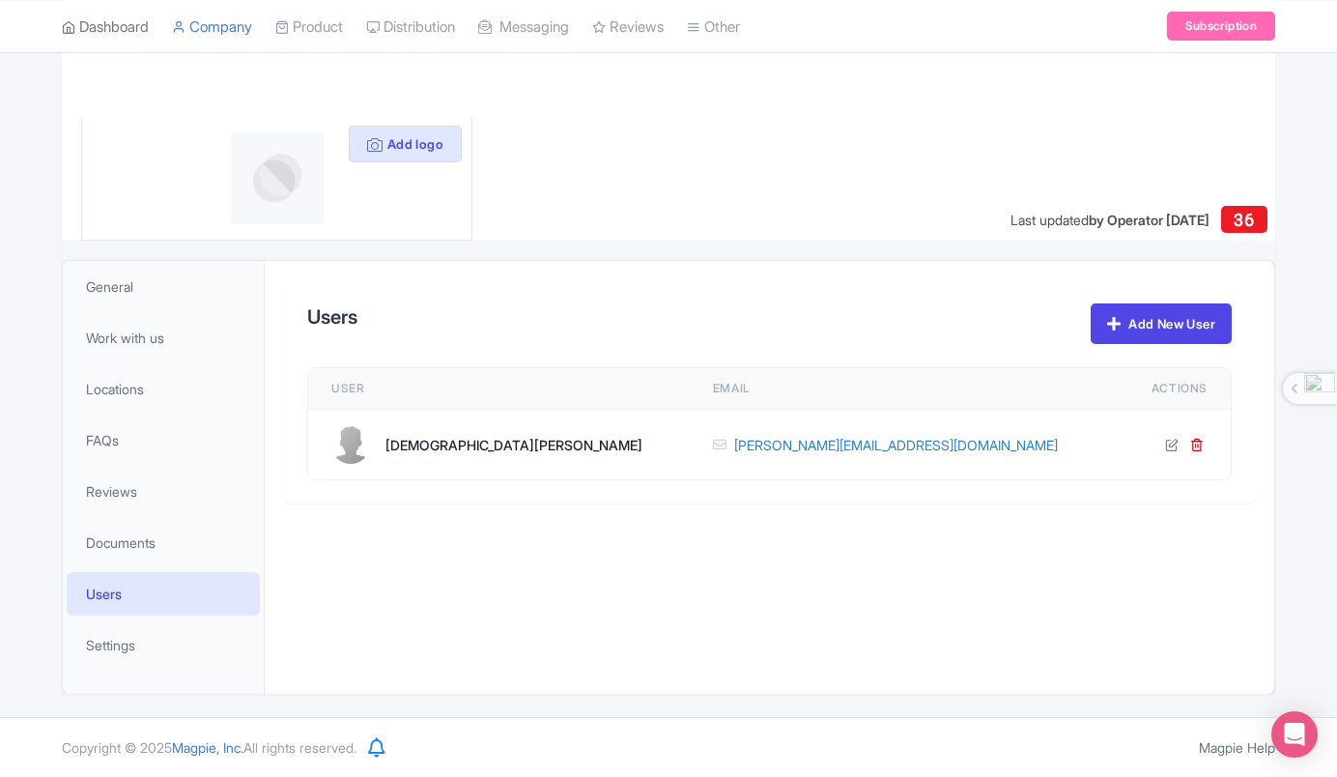
click at [136, 25] on link "Dashboard" at bounding box center [105, 26] width 87 height 53
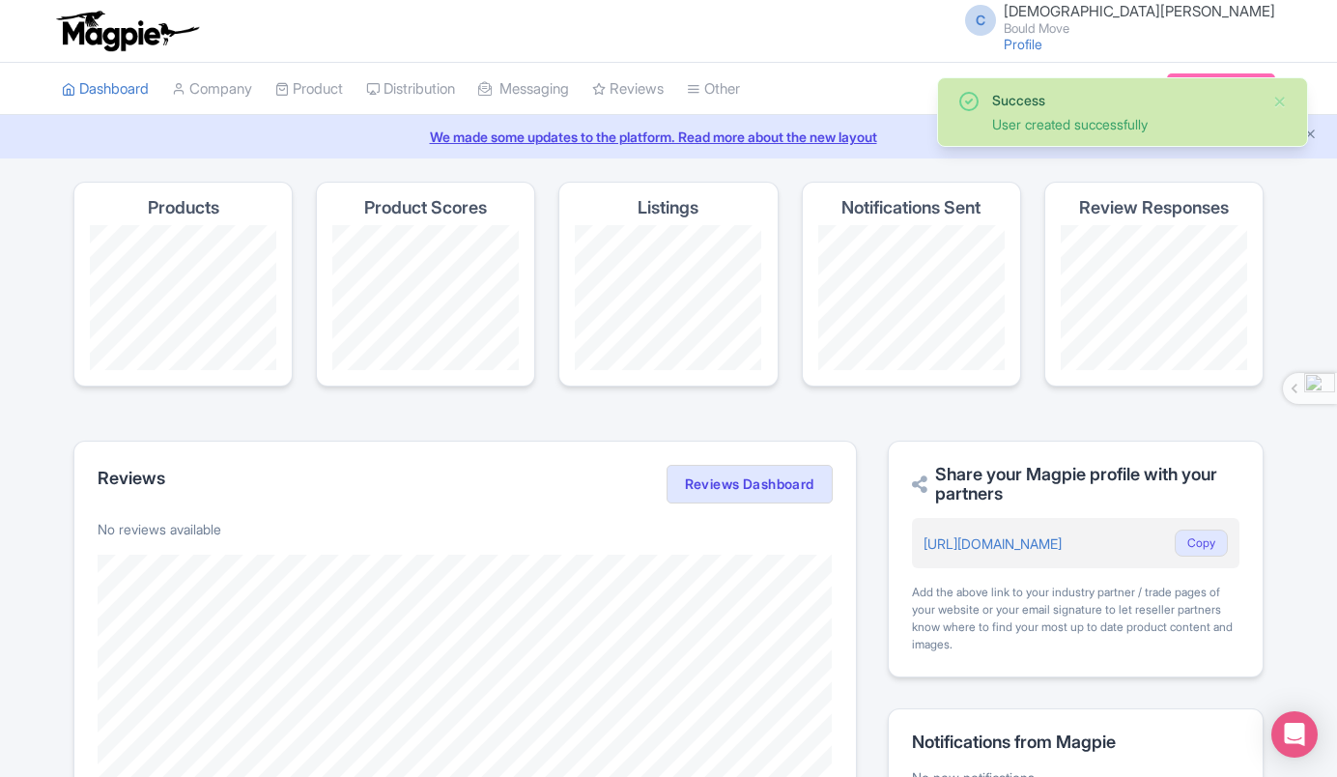
click at [1198, 103] on div "Success" at bounding box center [1124, 100] width 265 height 20
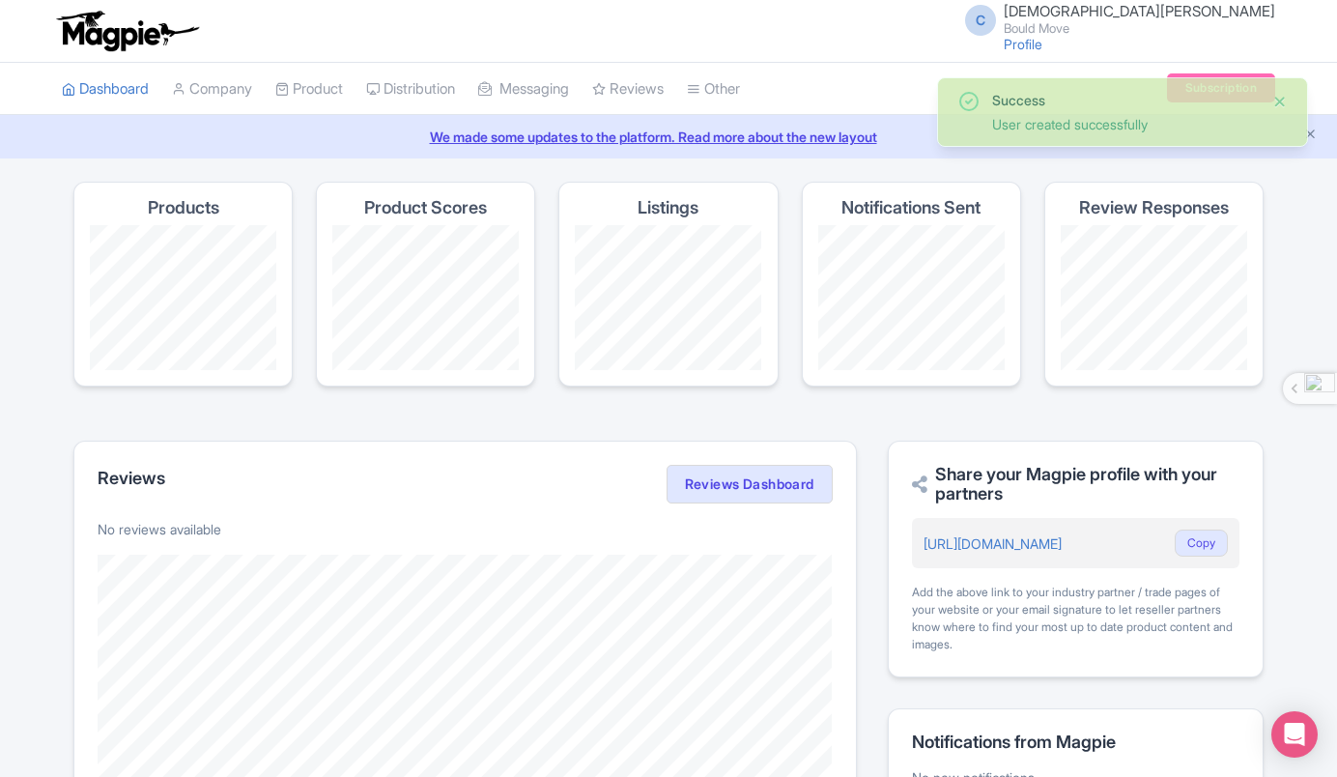
click at [1286, 99] on button "Close" at bounding box center [1280, 101] width 15 height 23
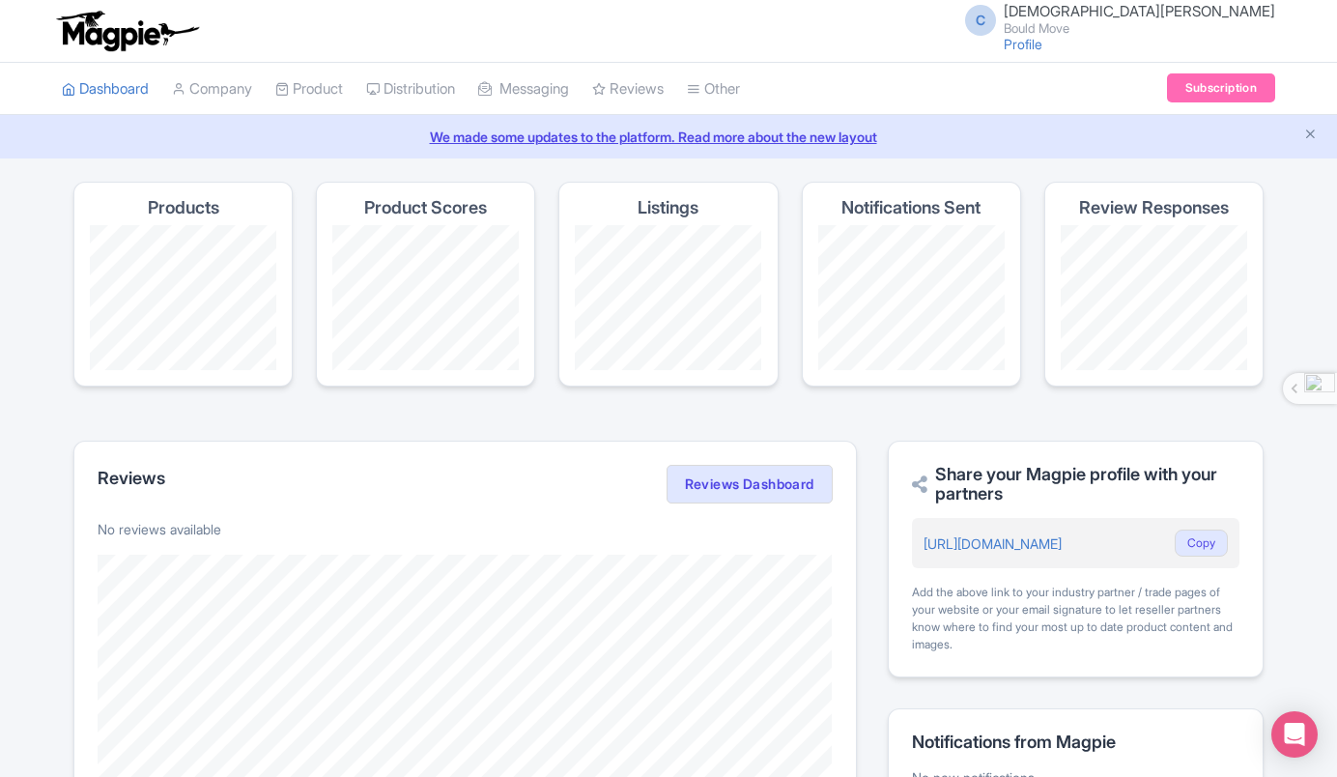
click at [1223, 13] on span "[DEMOGRAPHIC_DATA][PERSON_NAME]" at bounding box center [1140, 11] width 272 height 18
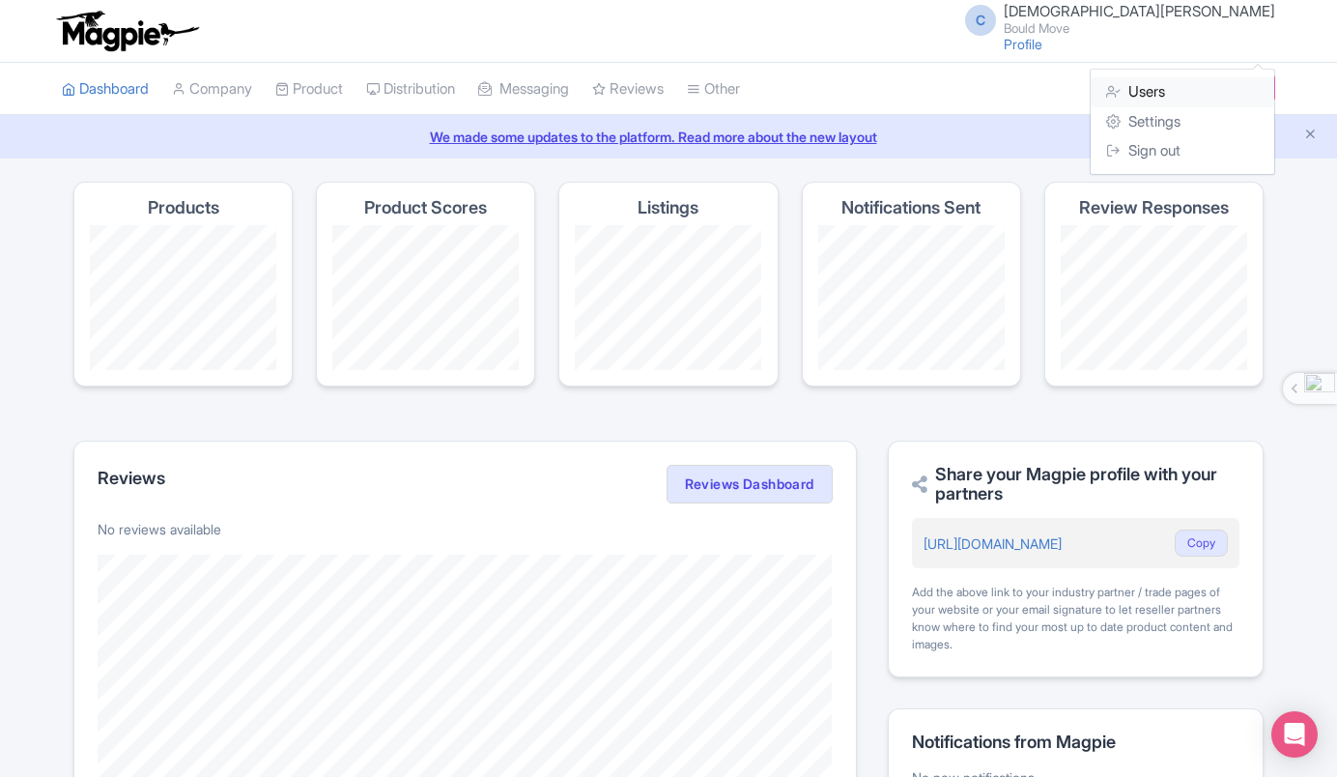
click at [1165, 88] on link "Users" at bounding box center [1183, 92] width 184 height 30
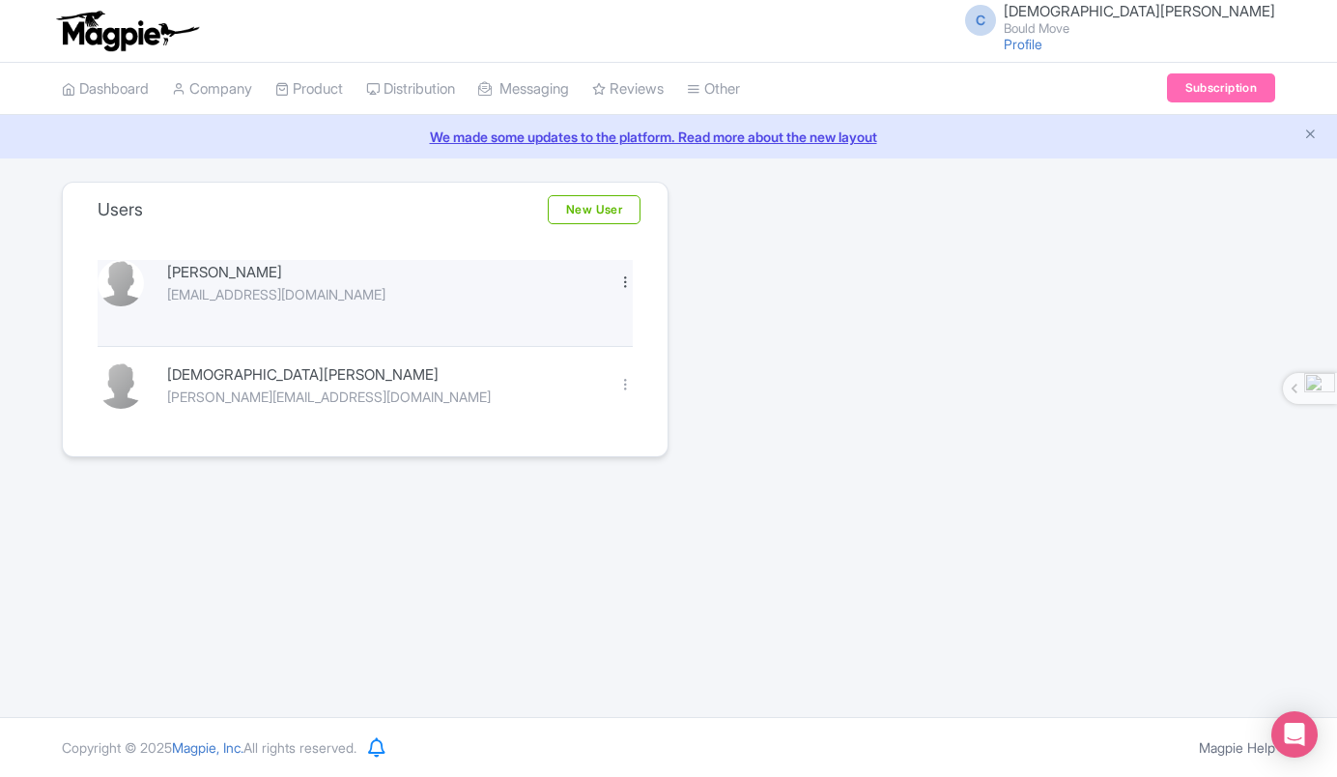
click at [628, 283] on div at bounding box center [625, 281] width 14 height 14
click at [586, 306] on link "Edit" at bounding box center [540, 315] width 184 height 30
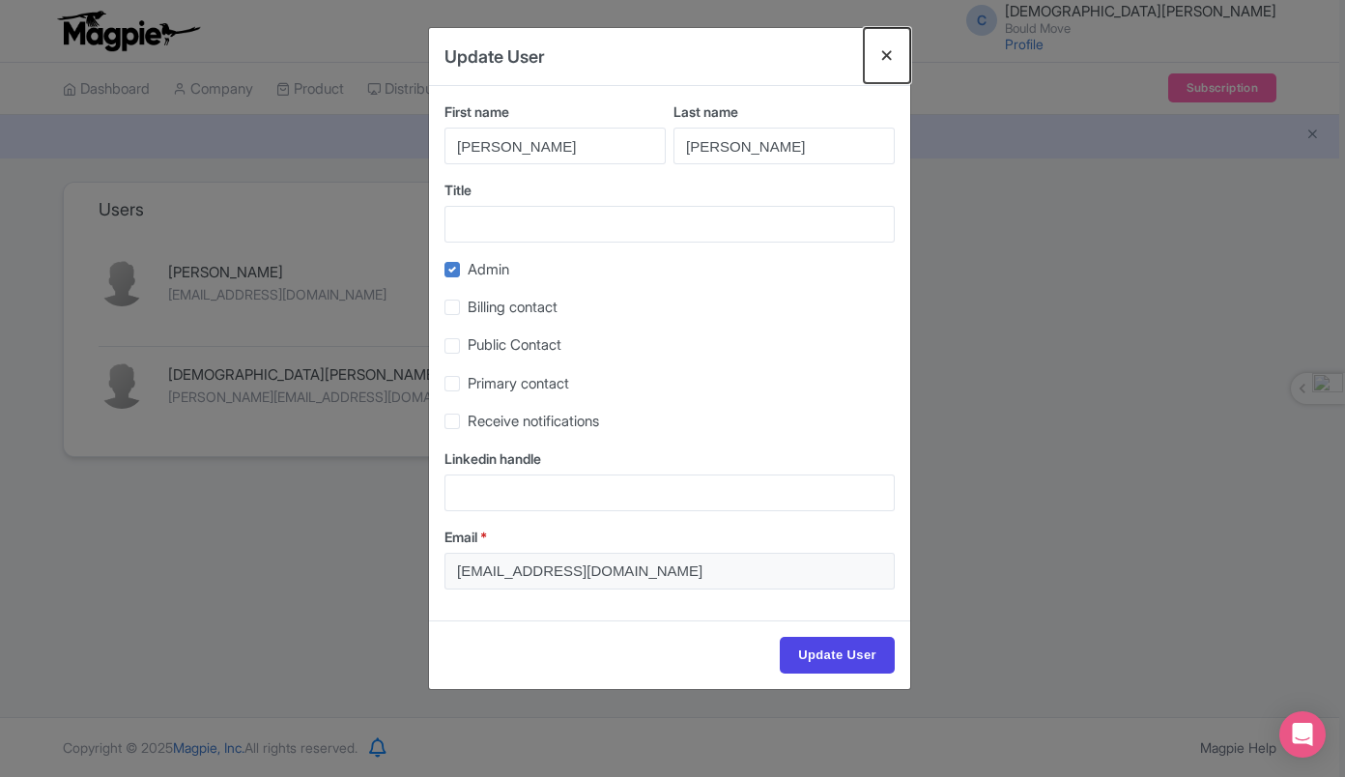
click at [889, 59] on button "Close" at bounding box center [887, 55] width 46 height 55
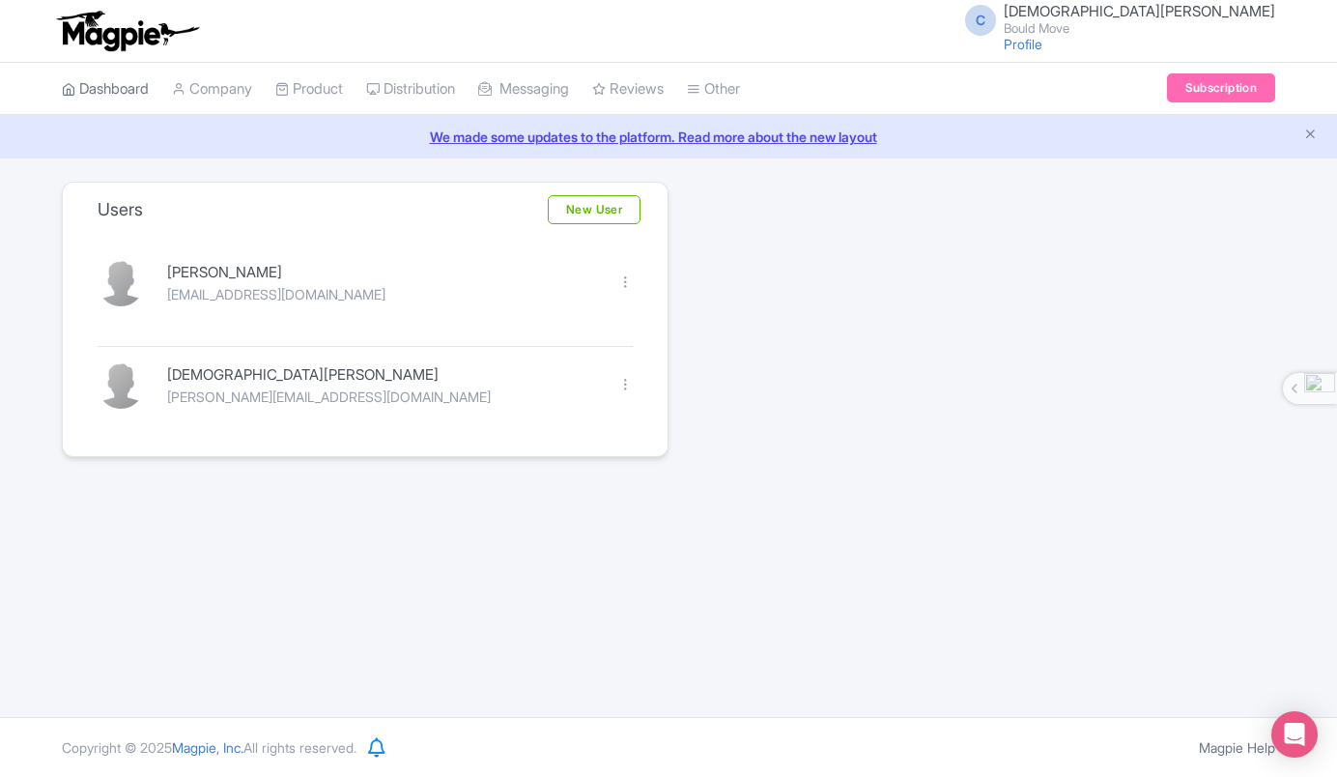
click at [146, 96] on link "Dashboard" at bounding box center [105, 89] width 87 height 53
